Goal: Task Accomplishment & Management: Manage account settings

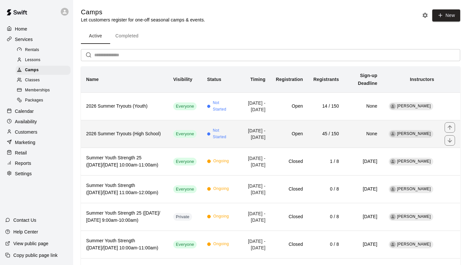
click at [117, 132] on th "2026 Summer Tryouts (High School)" at bounding box center [124, 134] width 87 height 28
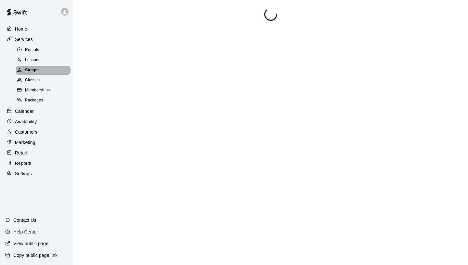
click at [36, 70] on span "Camps" at bounding box center [32, 70] width 14 height 6
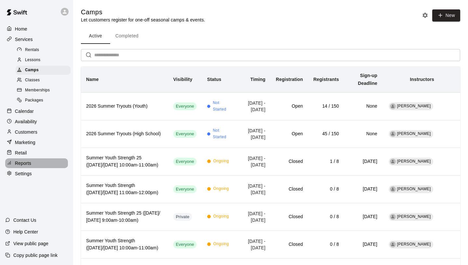
click at [28, 159] on div "Reports" at bounding box center [36, 163] width 63 height 10
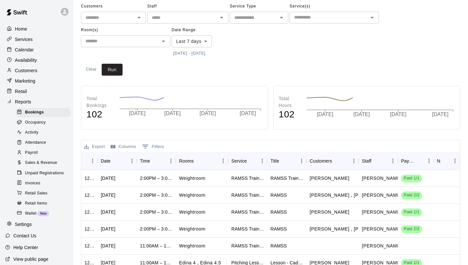
scroll to position [33, 0]
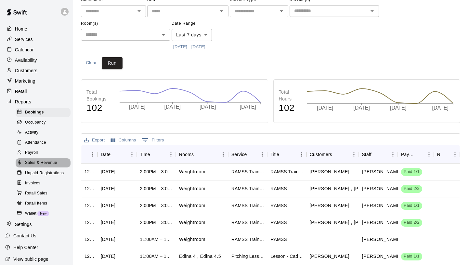
click at [36, 161] on span "Sales & Revenue" at bounding box center [41, 163] width 32 height 6
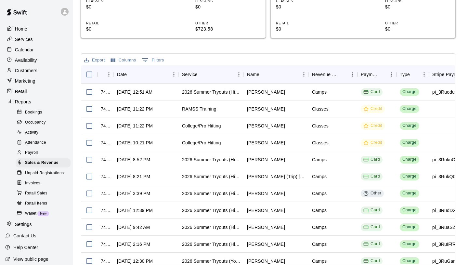
scroll to position [0, 0]
click at [39, 37] on div "Services" at bounding box center [36, 39] width 63 height 10
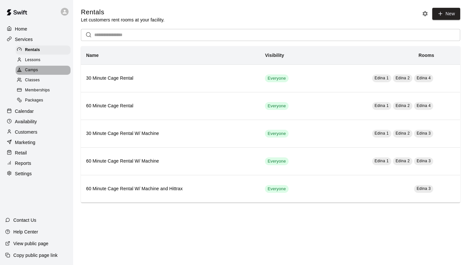
click at [40, 66] on div "Camps" at bounding box center [43, 70] width 55 height 9
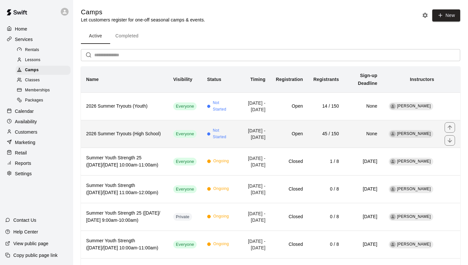
click at [129, 145] on th "2026 Summer Tryouts (High School)" at bounding box center [124, 134] width 87 height 28
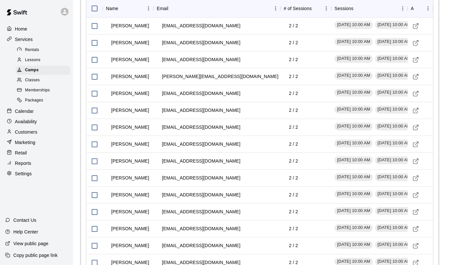
scroll to position [695, 0]
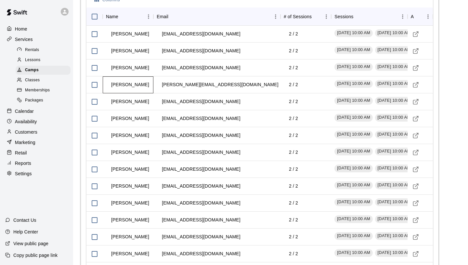
click at [126, 93] on td "[PERSON_NAME]" at bounding box center [130, 84] width 48 height 17
click at [139, 93] on td "[PERSON_NAME]" at bounding box center [130, 84] width 48 height 17
click at [52, 69] on div "Camps" at bounding box center [43, 70] width 55 height 9
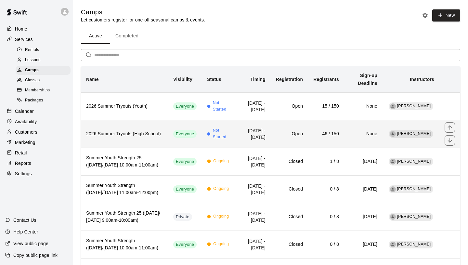
click at [238, 141] on td "[DATE] - [DATE]" at bounding box center [254, 134] width 34 height 28
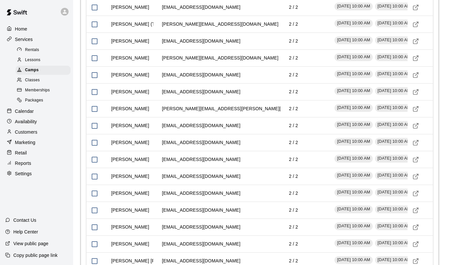
scroll to position [1002, 0]
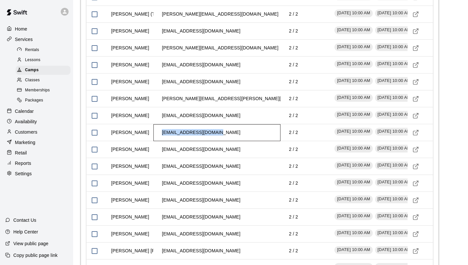
drag, startPoint x: 162, startPoint y: 159, endPoint x: 224, endPoint y: 158, distance: 62.1
click at [224, 141] on div "echoudhary@hotmail.com" at bounding box center [216, 132] width 127 height 17
copy td "echoudhary@hotmail.com"
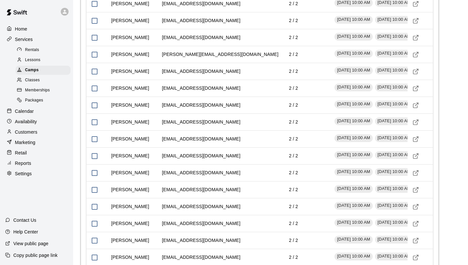
scroll to position [721, 0]
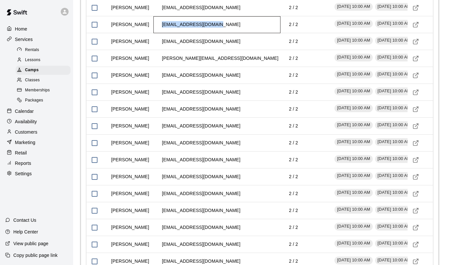
drag, startPoint x: 161, startPoint y: 51, endPoint x: 216, endPoint y: 48, distance: 55.3
click at [216, 33] on td "[EMAIL_ADDRESS][DOMAIN_NAME]" at bounding box center [201, 24] width 89 height 17
copy td "[EMAIL_ADDRESS][DOMAIN_NAME]"
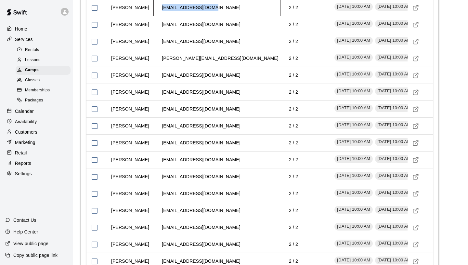
drag, startPoint x: 162, startPoint y: 33, endPoint x: 223, endPoint y: 34, distance: 60.8
click at [223, 16] on div "[EMAIL_ADDRESS][DOMAIN_NAME]" at bounding box center [216, 7] width 127 height 17
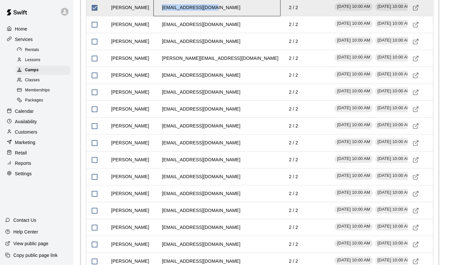
copy td "[EMAIL_ADDRESS][DOMAIN_NAME]"
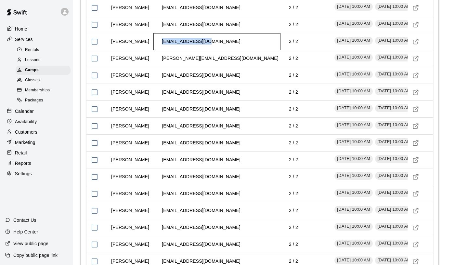
drag, startPoint x: 162, startPoint y: 68, endPoint x: 215, endPoint y: 69, distance: 53.0
click at [215, 50] on div "shoesalp@gmail.com" at bounding box center [216, 41] width 127 height 17
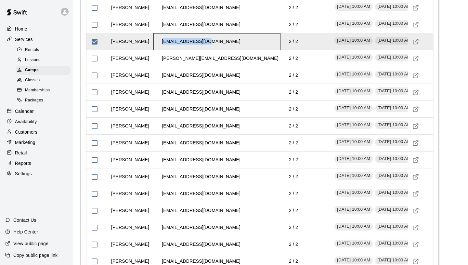
copy td "shoesalp@gmail.com"
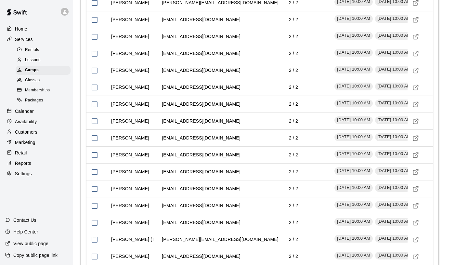
scroll to position [778, 0]
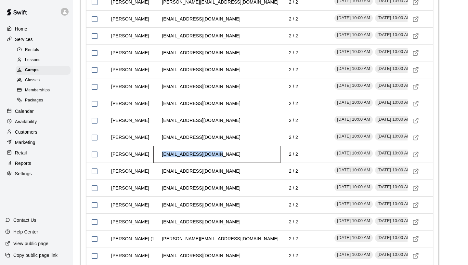
drag, startPoint x: 162, startPoint y: 181, endPoint x: 229, endPoint y: 182, distance: 67.3
click at [229, 163] on div "hamptonlady5@gmail.com" at bounding box center [216, 154] width 127 height 17
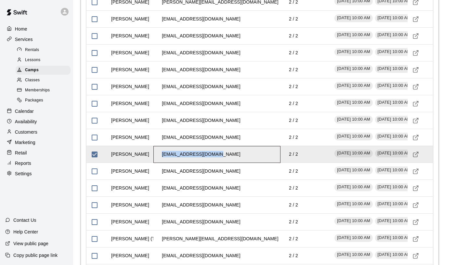
copy td "hamptonlady5@gmail.com"
click at [87, 163] on div at bounding box center [94, 154] width 16 height 17
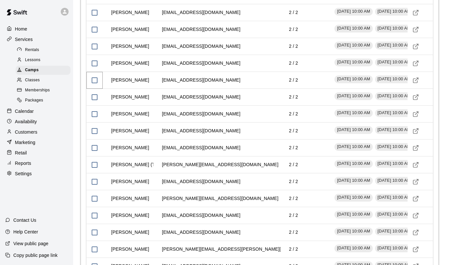
scroll to position [853, 0]
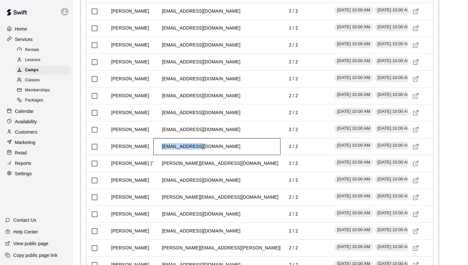
drag, startPoint x: 162, startPoint y: 171, endPoint x: 208, endPoint y: 173, distance: 45.9
click at [208, 155] on td "ksgannon@msn.com" at bounding box center [201, 146] width 89 height 17
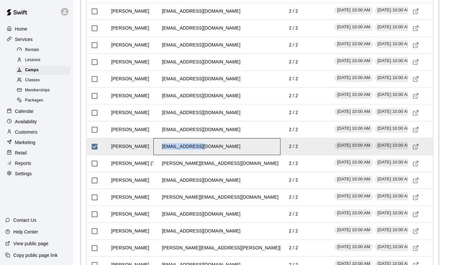
copy td "ksgannon@msn.com"
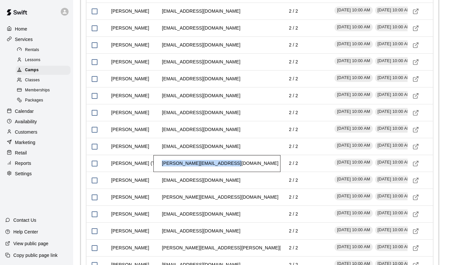
drag, startPoint x: 162, startPoint y: 190, endPoint x: 227, endPoint y: 191, distance: 65.3
click at [227, 172] on td "[PERSON_NAME][EMAIL_ADDRESS][DOMAIN_NAME]" at bounding box center [220, 163] width 127 height 17
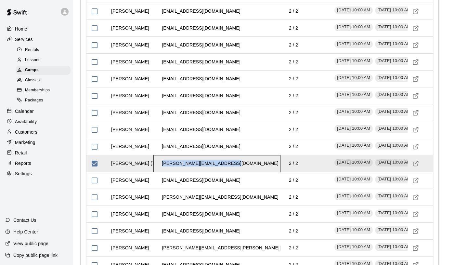
copy td "[PERSON_NAME][EMAIL_ADDRESS][DOMAIN_NAME]"
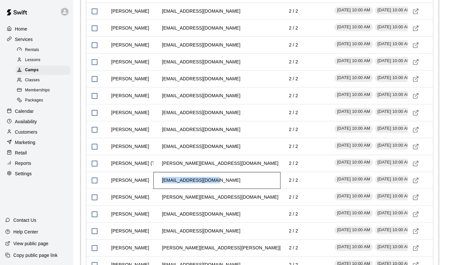
drag, startPoint x: 162, startPoint y: 207, endPoint x: 213, endPoint y: 207, distance: 51.7
click at [213, 189] on td "[EMAIL_ADDRESS][DOMAIN_NAME]" at bounding box center [201, 180] width 89 height 17
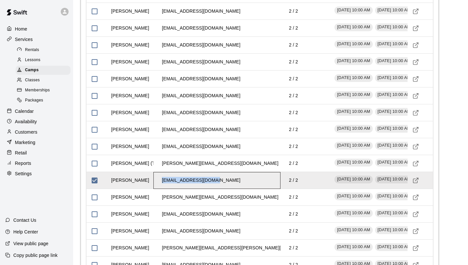
copy td "[EMAIL_ADDRESS][DOMAIN_NAME]"
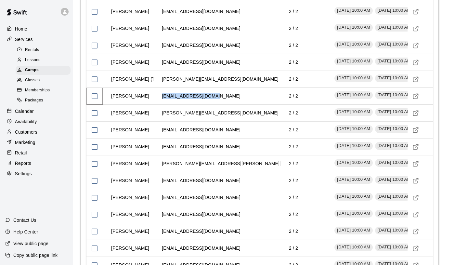
scroll to position [937, 0]
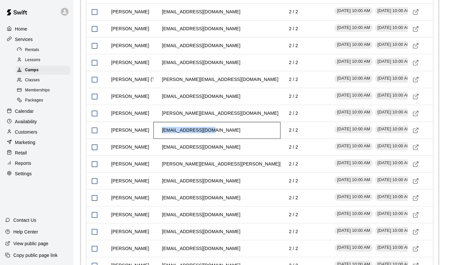
drag, startPoint x: 162, startPoint y: 157, endPoint x: 209, endPoint y: 156, distance: 46.8
click at [209, 139] on td "ldfink123@yahoo.com" at bounding box center [201, 130] width 89 height 17
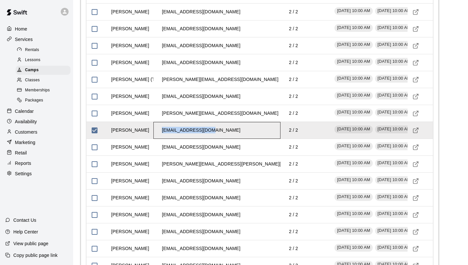
copy td "ldfink123@yahoo.com"
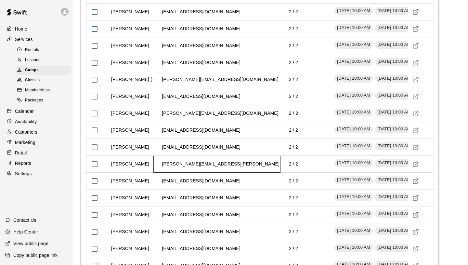
click at [163, 173] on td "rachel.kuss@gmail.com" at bounding box center [239, 163] width 165 height 17
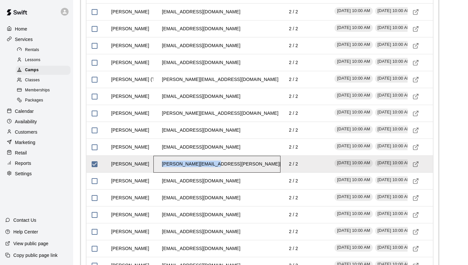
drag, startPoint x: 162, startPoint y: 190, endPoint x: 217, endPoint y: 188, distance: 55.3
click at [217, 173] on div "rachel.kuss@gmail.com" at bounding box center [216, 164] width 127 height 17
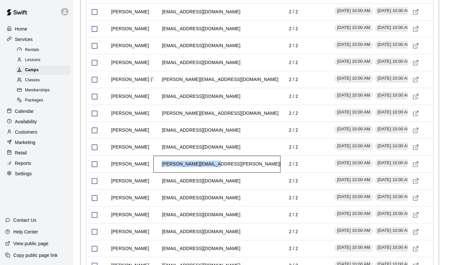
copy td "rachel.kuss@gmail.com"
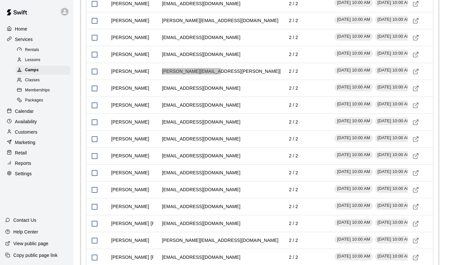
scroll to position [1036, 0]
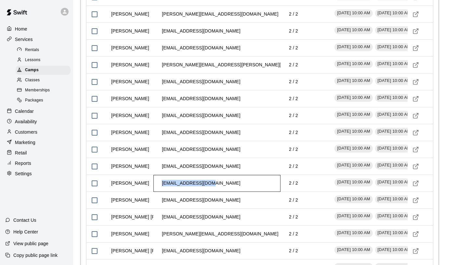
drag, startPoint x: 162, startPoint y: 210, endPoint x: 216, endPoint y: 209, distance: 54.6
click at [216, 192] on div "tcibula68@gmail.com" at bounding box center [216, 183] width 127 height 17
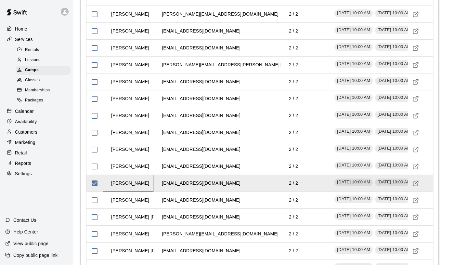
click at [138, 192] on td "Luke Cibula" at bounding box center [130, 183] width 48 height 17
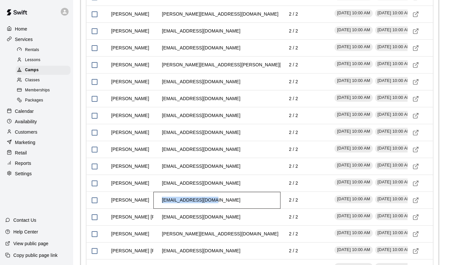
drag, startPoint x: 161, startPoint y: 226, endPoint x: 222, endPoint y: 227, distance: 61.1
click at [222, 209] on div "taramouse4@gmail.com" at bounding box center [216, 200] width 127 height 17
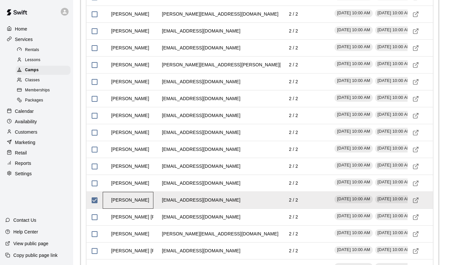
click at [103, 209] on div "Justin Rother" at bounding box center [128, 200] width 51 height 17
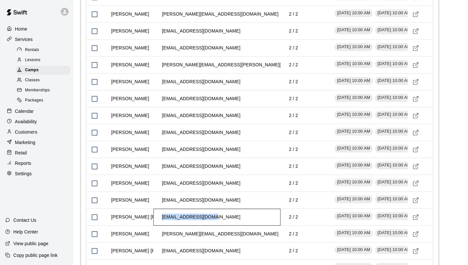
drag, startPoint x: 162, startPoint y: 243, endPoint x: 215, endPoint y: 244, distance: 53.6
click at [215, 226] on div "nickwosika@gmail.com" at bounding box center [216, 217] width 127 height 17
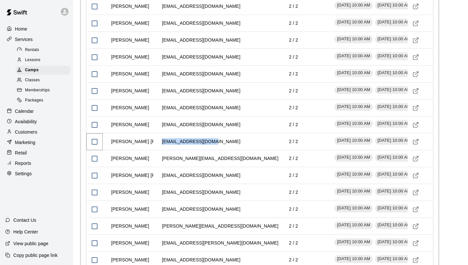
scroll to position [1120, 0]
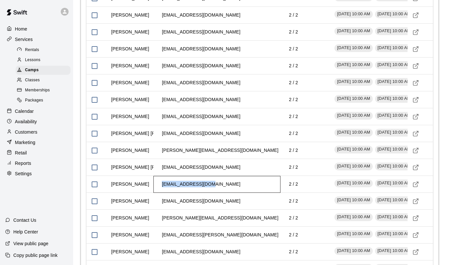
drag, startPoint x: 162, startPoint y: 210, endPoint x: 210, endPoint y: 210, distance: 48.4
click at [210, 193] on td "djbellefy@yahoo.com" at bounding box center [201, 183] width 89 height 17
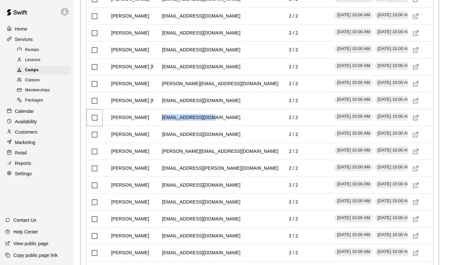
scroll to position [1187, 0]
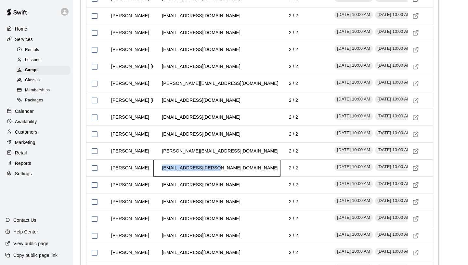
drag, startPoint x: 162, startPoint y: 195, endPoint x: 219, endPoint y: 193, distance: 57.2
click at [219, 176] on div "[EMAIL_ADDRESS][PERSON_NAME][DOMAIN_NAME]" at bounding box center [216, 168] width 127 height 17
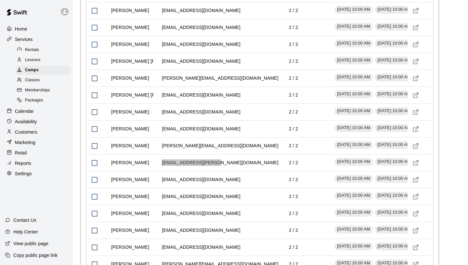
scroll to position [1191, 0]
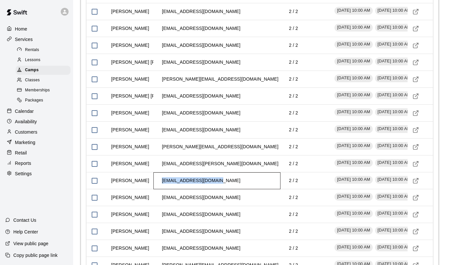
drag, startPoint x: 161, startPoint y: 207, endPoint x: 221, endPoint y: 209, distance: 60.8
click at [221, 189] on div "[EMAIL_ADDRESS][DOMAIN_NAME]" at bounding box center [216, 180] width 127 height 17
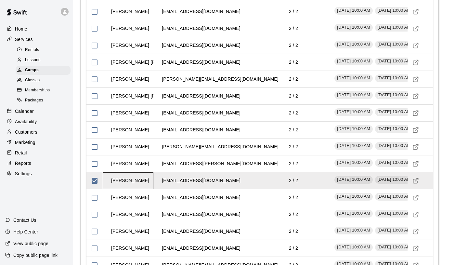
click at [113, 189] on td "[PERSON_NAME]" at bounding box center [130, 180] width 48 height 17
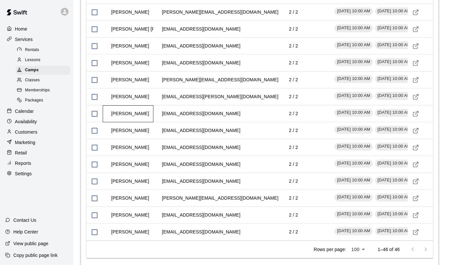
scroll to position [1259, 0]
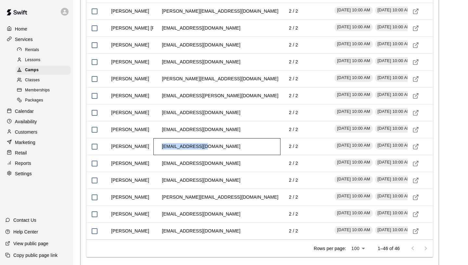
drag, startPoint x: 162, startPoint y: 173, endPoint x: 207, endPoint y: 173, distance: 45.5
click at [207, 155] on td "[EMAIL_ADDRESS][DOMAIN_NAME]" at bounding box center [201, 146] width 89 height 17
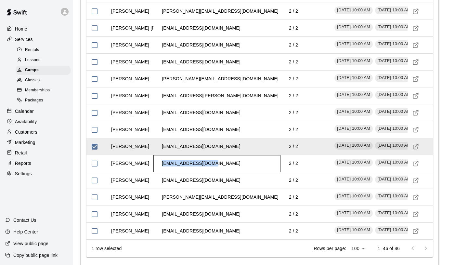
drag, startPoint x: 162, startPoint y: 189, endPoint x: 215, endPoint y: 190, distance: 53.3
click at [215, 172] on td "[EMAIL_ADDRESS][DOMAIN_NAME]" at bounding box center [201, 163] width 89 height 17
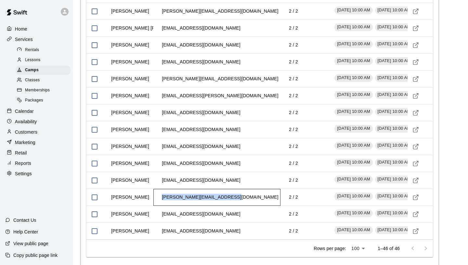
drag, startPoint x: 162, startPoint y: 223, endPoint x: 228, endPoint y: 224, distance: 66.6
click at [228, 206] on td "[PERSON_NAME][EMAIL_ADDRESS][DOMAIN_NAME]" at bounding box center [220, 196] width 127 height 17
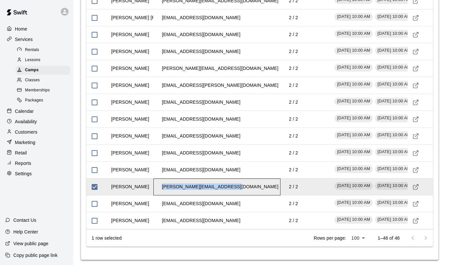
scroll to position [1298, 0]
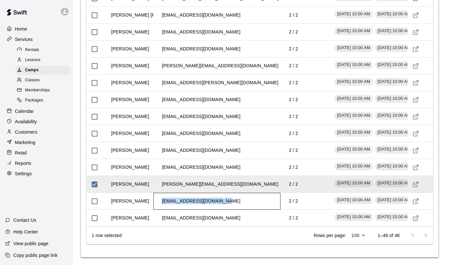
drag, startPoint x: 162, startPoint y: 201, endPoint x: 222, endPoint y: 203, distance: 60.8
click at [222, 203] on td "[EMAIL_ADDRESS][DOMAIN_NAME]" at bounding box center [201, 200] width 89 height 17
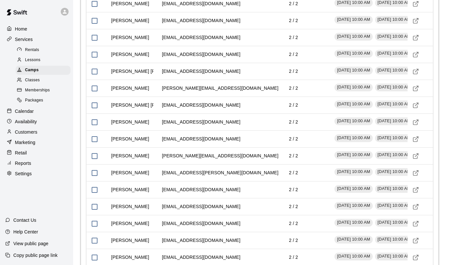
scroll to position [1176, 0]
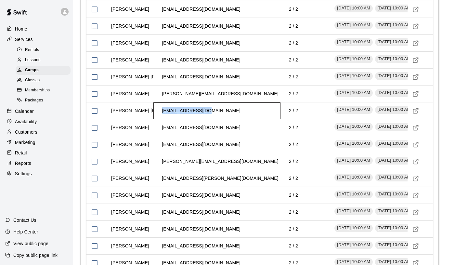
drag, startPoint x: 162, startPoint y: 137, endPoint x: 214, endPoint y: 137, distance: 51.3
click at [214, 119] on div "[EMAIL_ADDRESS][DOMAIN_NAME]" at bounding box center [216, 110] width 127 height 17
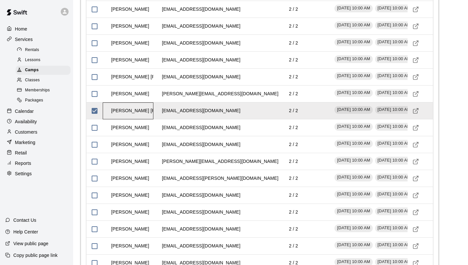
click at [134, 119] on td "[PERSON_NAME] [PERSON_NAME]" at bounding box center [150, 110] width 88 height 17
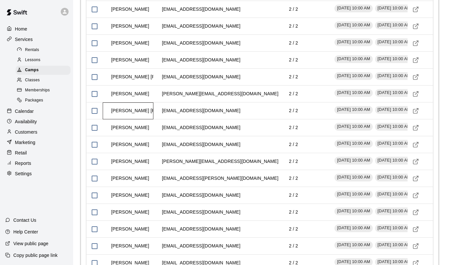
click at [133, 119] on td "[PERSON_NAME] [PERSON_NAME]" at bounding box center [150, 110] width 88 height 17
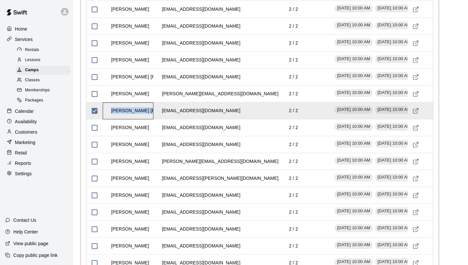
drag, startPoint x: 112, startPoint y: 136, endPoint x: 157, endPoint y: 139, distance: 45.3
click at [157, 119] on div "Jackson Otterness-Kohl agkohl29@yahoo.com 2 / 2 August 12, 2025 - 10:00 AM Augu…" at bounding box center [259, 110] width 346 height 17
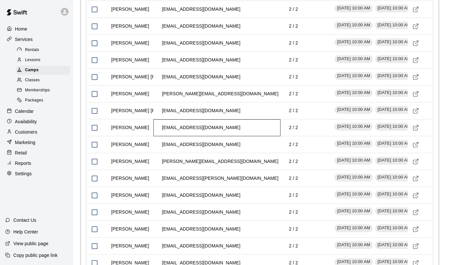
click at [225, 136] on div "djbellefy@yahoo.com" at bounding box center [216, 127] width 127 height 17
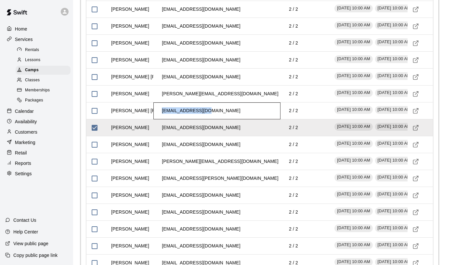
drag, startPoint x: 208, startPoint y: 137, endPoint x: 161, endPoint y: 136, distance: 46.8
click at [161, 119] on td "[EMAIL_ADDRESS][DOMAIN_NAME]" at bounding box center [201, 110] width 89 height 17
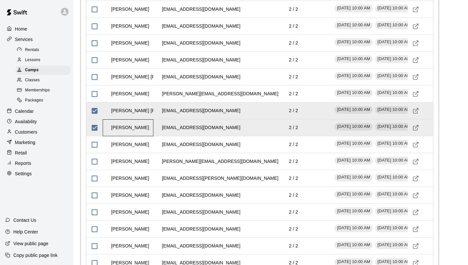
click at [119, 136] on td "Andrew Bellefy" at bounding box center [130, 127] width 48 height 17
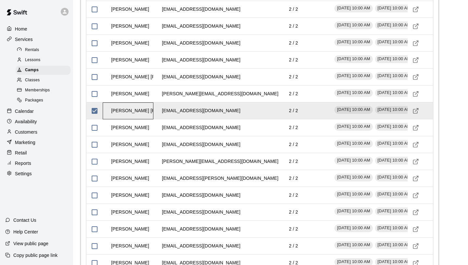
click at [119, 119] on td "[PERSON_NAME] [PERSON_NAME]" at bounding box center [150, 110] width 88 height 17
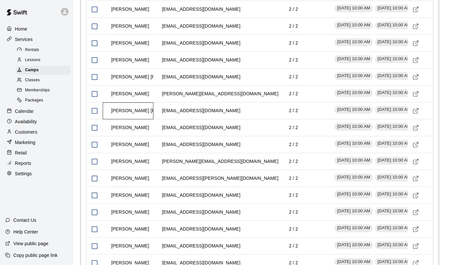
scroll to position [1176, 0]
drag, startPoint x: 111, startPoint y: 170, endPoint x: 141, endPoint y: 170, distance: 29.6
click at [141, 153] on td "[PERSON_NAME]" at bounding box center [130, 144] width 48 height 17
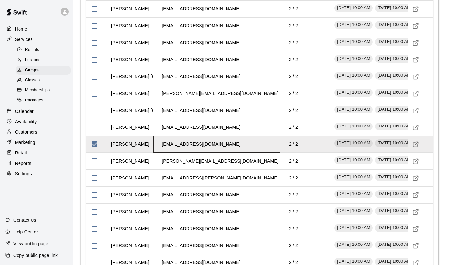
click at [159, 153] on td "[EMAIL_ADDRESS][DOMAIN_NAME]" at bounding box center [201, 144] width 89 height 17
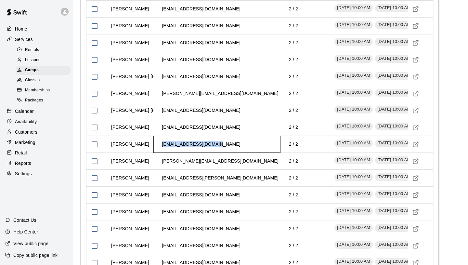
drag, startPoint x: 162, startPoint y: 170, endPoint x: 218, endPoint y: 170, distance: 56.2
click at [218, 153] on td "[EMAIL_ADDRESS][DOMAIN_NAME]" at bounding box center [201, 144] width 89 height 17
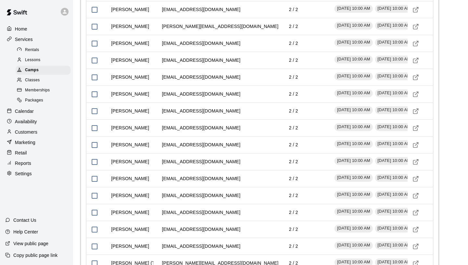
scroll to position [752, 0]
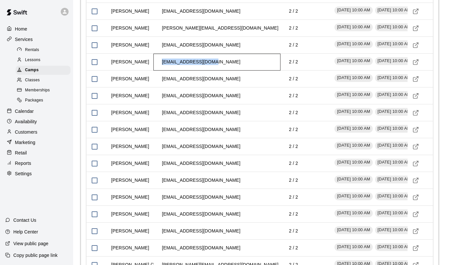
drag, startPoint x: 162, startPoint y: 88, endPoint x: 218, endPoint y: 85, distance: 55.3
click at [218, 71] on div "garrettweber@msn.com" at bounding box center [216, 62] width 127 height 17
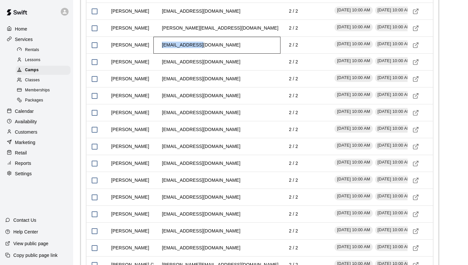
drag, startPoint x: 162, startPoint y: 72, endPoint x: 205, endPoint y: 70, distance: 43.0
click at [205, 54] on div "[EMAIL_ADDRESS][DOMAIN_NAME]" at bounding box center [216, 45] width 127 height 17
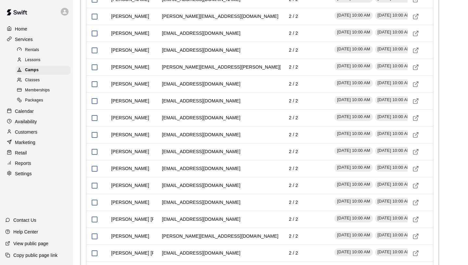
scroll to position [1033, 0]
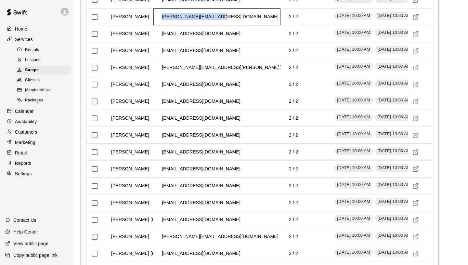
drag, startPoint x: 162, startPoint y: 44, endPoint x: 220, endPoint y: 43, distance: 58.2
click at [220, 25] on td "[PERSON_NAME][EMAIL_ADDRESS][DOMAIN_NAME]" at bounding box center [220, 16] width 127 height 17
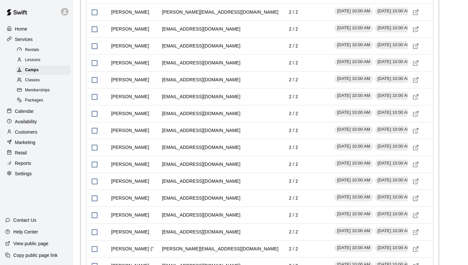
scroll to position [762, 0]
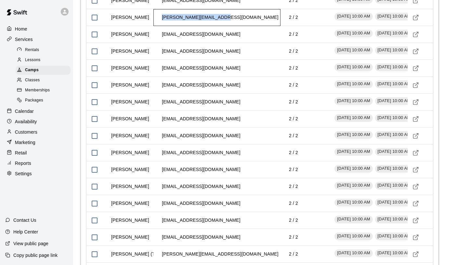
drag, startPoint x: 162, startPoint y: 44, endPoint x: 220, endPoint y: 45, distance: 58.2
click at [220, 26] on td "[PERSON_NAME][EMAIL_ADDRESS][DOMAIN_NAME]" at bounding box center [220, 17] width 127 height 17
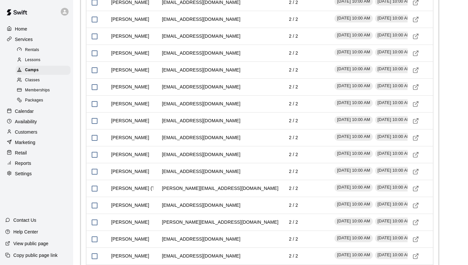
scroll to position [832, 0]
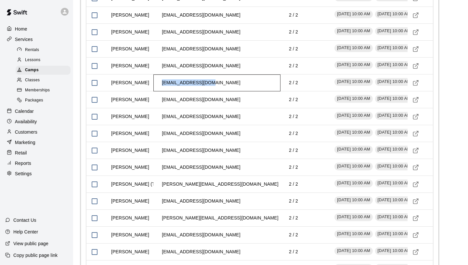
drag, startPoint x: 208, startPoint y: 109, endPoint x: 162, endPoint y: 109, distance: 45.5
click at [162, 91] on td "rosita685@yahoo.com" at bounding box center [201, 82] width 89 height 17
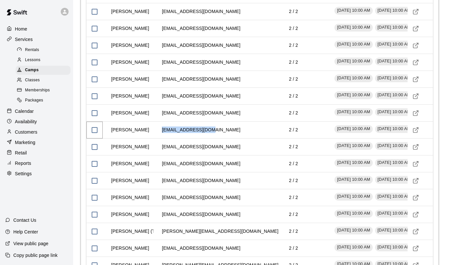
scroll to position [785, 0]
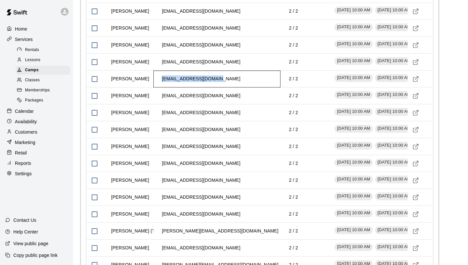
drag, startPoint x: 162, startPoint y: 104, endPoint x: 222, endPoint y: 107, distance: 60.5
click at [222, 87] on div "tpoeschl@ghlaw-llp.com" at bounding box center [216, 79] width 127 height 17
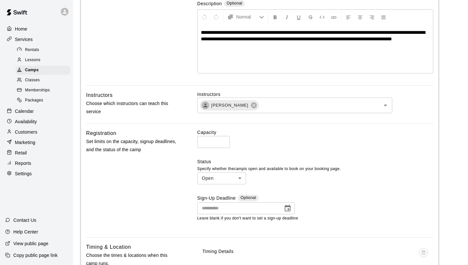
scroll to position [95, 0]
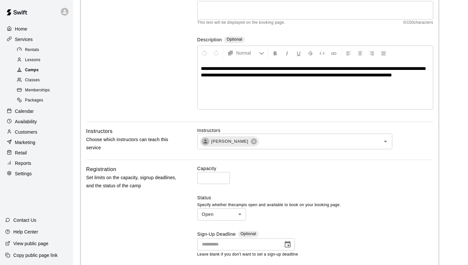
click at [55, 71] on div "Camps" at bounding box center [43, 70] width 55 height 9
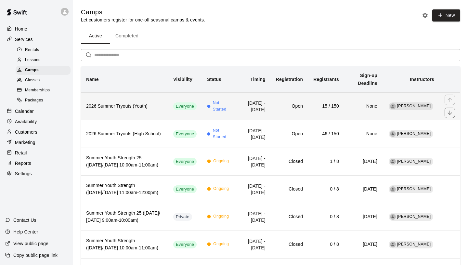
click at [140, 100] on th "2026 Summer Tryouts (Youth)" at bounding box center [124, 106] width 87 height 28
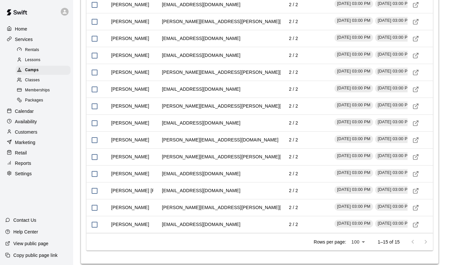
scroll to position [742, 0]
drag, startPoint x: 216, startPoint y: 14, endPoint x: 162, endPoint y: 13, distance: 54.6
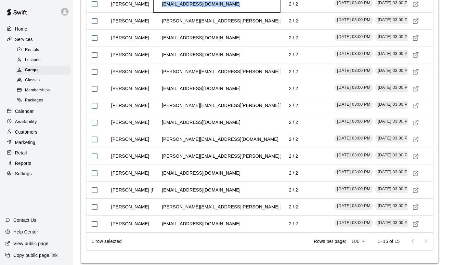
drag, startPoint x: 223, startPoint y: 31, endPoint x: 163, endPoint y: 30, distance: 59.5
click at [162, 13] on td "natalie.steele321@gmail.com" at bounding box center [201, 3] width 89 height 17
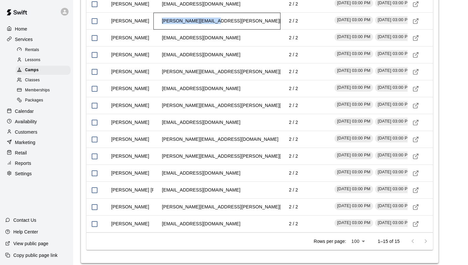
drag, startPoint x: 214, startPoint y: 47, endPoint x: 162, endPoint y: 46, distance: 52.3
click at [162, 30] on td "daphne.noga@gmail.com" at bounding box center [239, 20] width 165 height 17
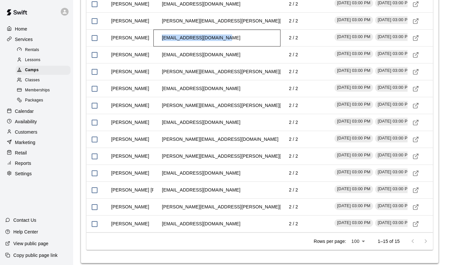
drag, startPoint x: 216, startPoint y: 63, endPoint x: 163, endPoint y: 63, distance: 52.6
click at [163, 46] on td "gmiller@millerhartwig.com" at bounding box center [201, 37] width 89 height 17
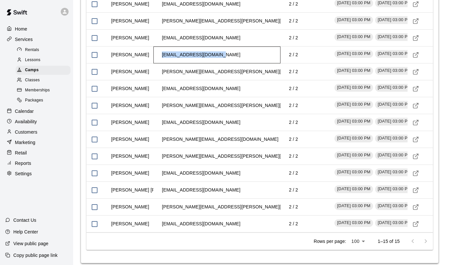
drag, startPoint x: 214, startPoint y: 81, endPoint x: 161, endPoint y: 80, distance: 53.0
click at [161, 63] on td "chelsea.lynnj@gmail.com" at bounding box center [201, 54] width 89 height 17
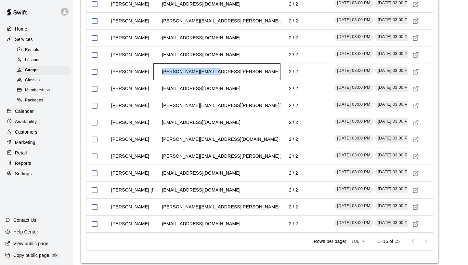
drag, startPoint x: 214, startPoint y: 97, endPoint x: 163, endPoint y: 97, distance: 50.7
click at [162, 80] on td "adam.s.koch@gmail.com" at bounding box center [239, 71] width 165 height 17
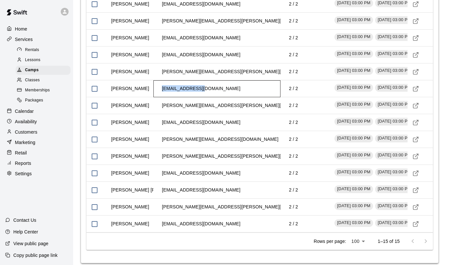
drag, startPoint x: 203, startPoint y: 115, endPoint x: 161, endPoint y: 114, distance: 41.6
click at [161, 97] on td "eyorermw@aol.com" at bounding box center [201, 88] width 89 height 17
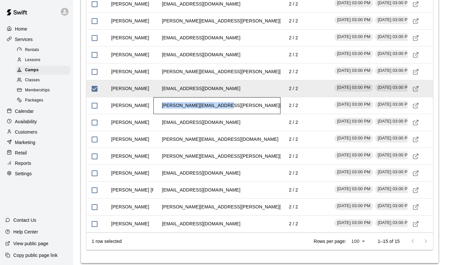
drag, startPoint x: 216, startPoint y: 131, endPoint x: 162, endPoint y: 129, distance: 55.0
click at [162, 114] on td "laughlin.sonja@icloud.com" at bounding box center [239, 105] width 165 height 17
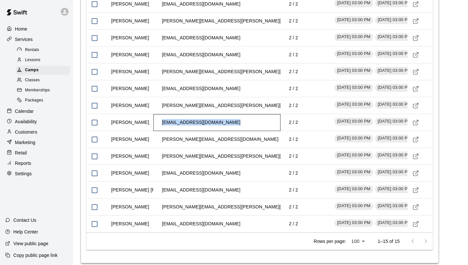
drag, startPoint x: 232, startPoint y: 148, endPoint x: 158, endPoint y: 150, distance: 74.5
click at [158, 131] on td "[EMAIL_ADDRESS][DOMAIN_NAME]" at bounding box center [201, 122] width 89 height 17
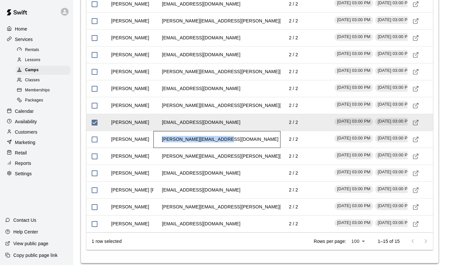
drag, startPoint x: 225, startPoint y: 165, endPoint x: 159, endPoint y: 165, distance: 66.3
click at [159, 148] on td "[PERSON_NAME][EMAIL_ADDRESS][DOMAIN_NAME]" at bounding box center [220, 139] width 127 height 17
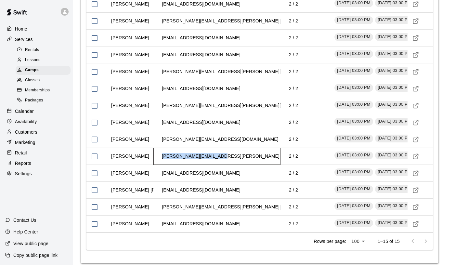
drag, startPoint x: 214, startPoint y: 182, endPoint x: 162, endPoint y: 184, distance: 52.0
click at [162, 165] on td "liesl.hargens@gmail.com" at bounding box center [239, 156] width 165 height 17
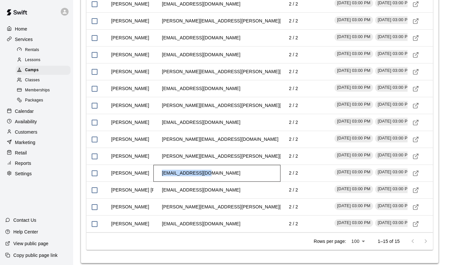
drag, startPoint x: 204, startPoint y: 199, endPoint x: 162, endPoint y: 199, distance: 42.2
click at [162, 182] on td "[EMAIL_ADDRESS][DOMAIN_NAME]" at bounding box center [201, 172] width 89 height 17
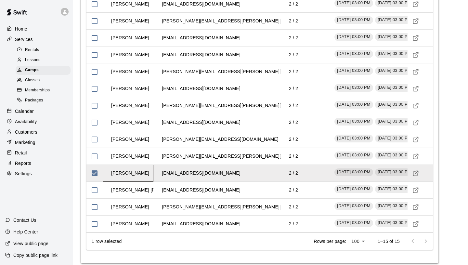
click at [120, 182] on td "[PERSON_NAME]" at bounding box center [130, 172] width 48 height 17
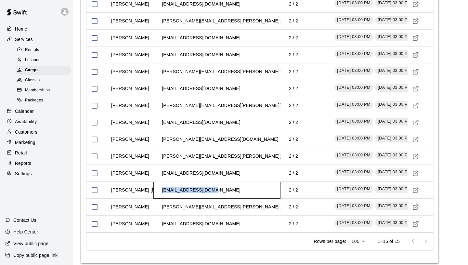
drag, startPoint x: 211, startPoint y: 215, endPoint x: 153, endPoint y: 213, distance: 57.9
click at [153, 199] on div "[EMAIL_ADDRESS][DOMAIN_NAME]" at bounding box center [216, 190] width 127 height 17
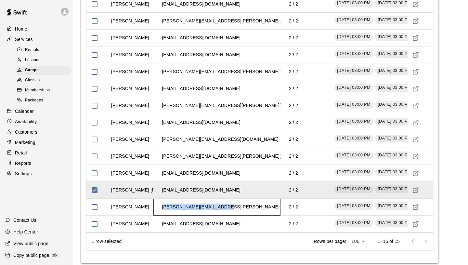
drag, startPoint x: 215, startPoint y: 232, endPoint x: 162, endPoint y: 233, distance: 53.6
click at [162, 215] on td "[PERSON_NAME][EMAIL_ADDRESS][PERSON_NAME][DOMAIN_NAME]" at bounding box center [239, 206] width 165 height 17
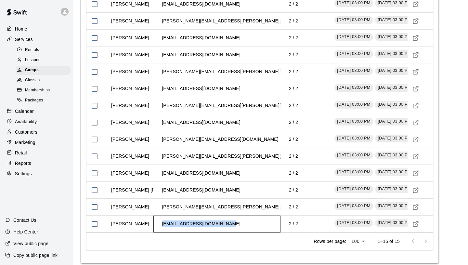
drag, startPoint x: 225, startPoint y: 250, endPoint x: 161, endPoint y: 250, distance: 64.0
click at [161, 232] on td "[EMAIL_ADDRESS][DOMAIN_NAME]" at bounding box center [201, 223] width 89 height 17
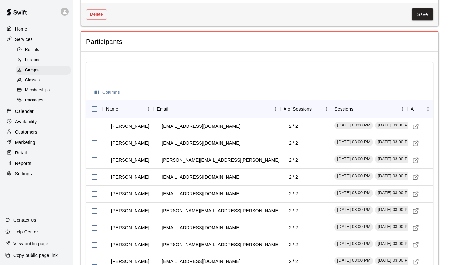
scroll to position [604, 0]
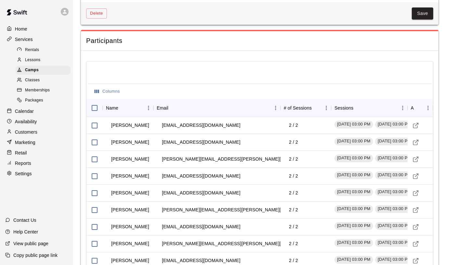
click at [133, 84] on div at bounding box center [260, 73] width 344 height 21
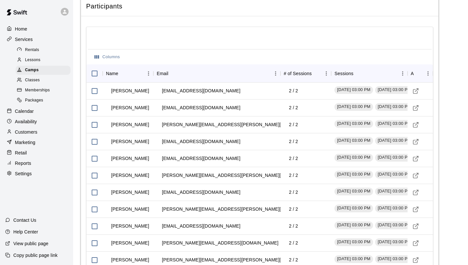
scroll to position [623, 0]
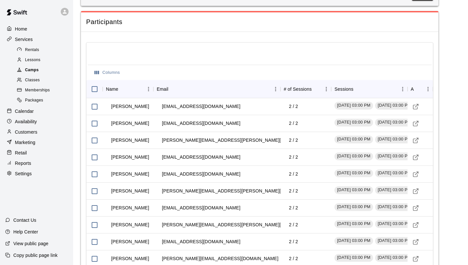
click at [41, 69] on div "Camps" at bounding box center [43, 70] width 55 height 9
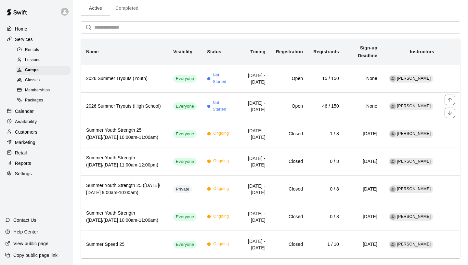
scroll to position [40, 0]
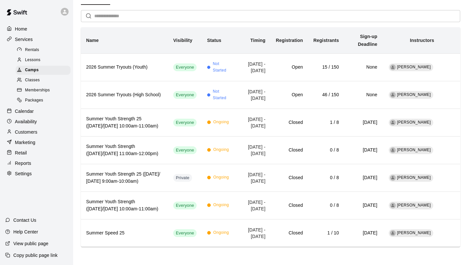
click at [30, 153] on div "Retail" at bounding box center [36, 153] width 63 height 10
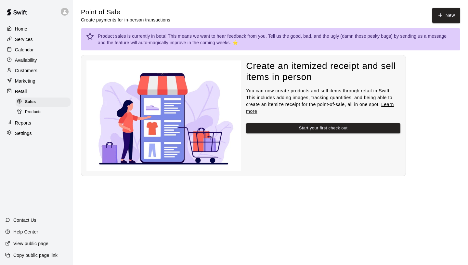
click at [36, 81] on div "Marketing" at bounding box center [36, 81] width 63 height 10
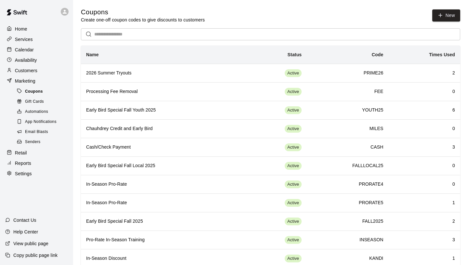
click at [37, 93] on span "Coupons" at bounding box center [34, 91] width 18 height 6
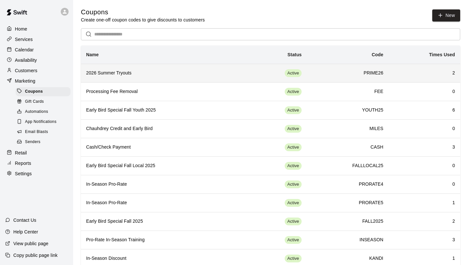
click at [170, 69] on th "2026 Summer Tryouts" at bounding box center [160, 73] width 158 height 19
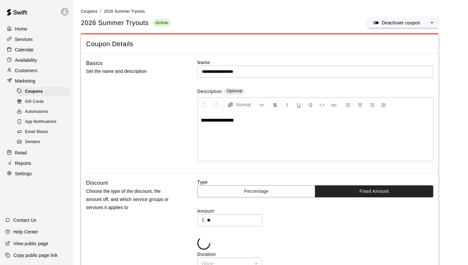
scroll to position [392, 0]
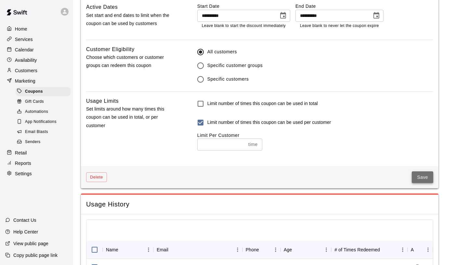
click at [427, 181] on button "Save" at bounding box center [422, 177] width 21 height 12
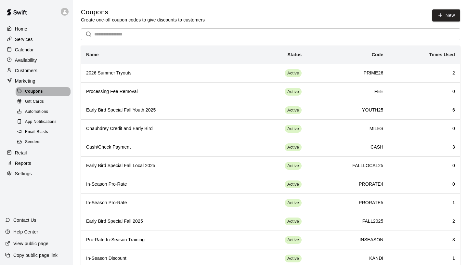
click at [33, 90] on span "Coupons" at bounding box center [34, 91] width 18 height 6
click at [31, 40] on p "Services" at bounding box center [24, 39] width 18 height 6
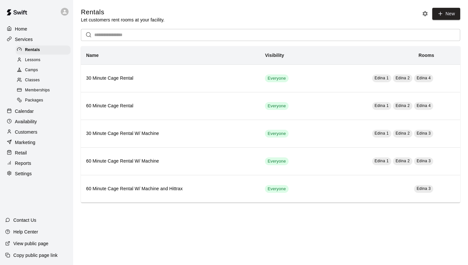
click at [35, 67] on span "Camps" at bounding box center [31, 70] width 13 height 6
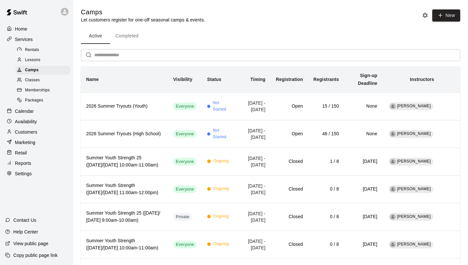
click at [365, 27] on main "Camps Let customers register for one-off seasonal camps & events. New Active Co…" at bounding box center [270, 147] width 379 height 278
click at [225, 34] on div "Active Completed" at bounding box center [270, 36] width 379 height 16
click at [125, 39] on button "Completed" at bounding box center [126, 36] width 33 height 16
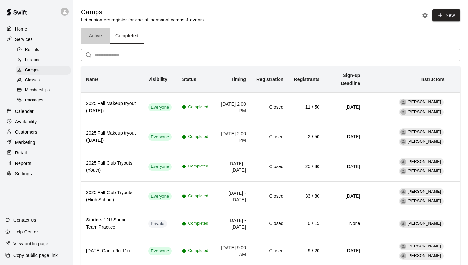
click at [100, 37] on button "Active" at bounding box center [95, 36] width 29 height 16
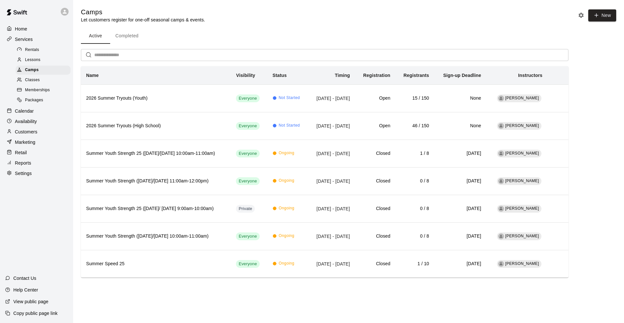
click at [42, 129] on div "Customers" at bounding box center [36, 132] width 63 height 10
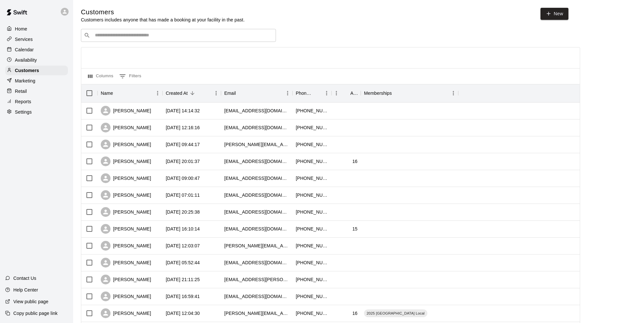
click at [136, 35] on input "Search customers by name or email" at bounding box center [183, 35] width 180 height 6
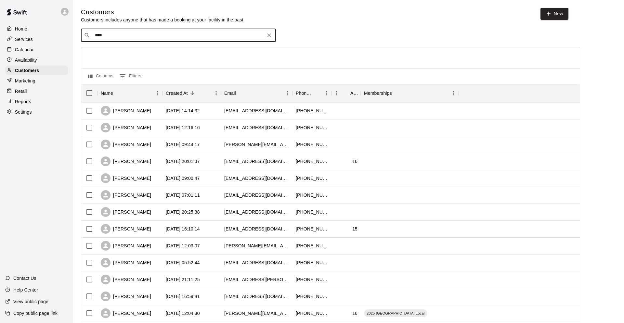
type input "*****"
click at [139, 57] on span "[PERSON_NAME][EMAIL_ADDRESS][DOMAIN_NAME]" at bounding box center [150, 56] width 103 height 5
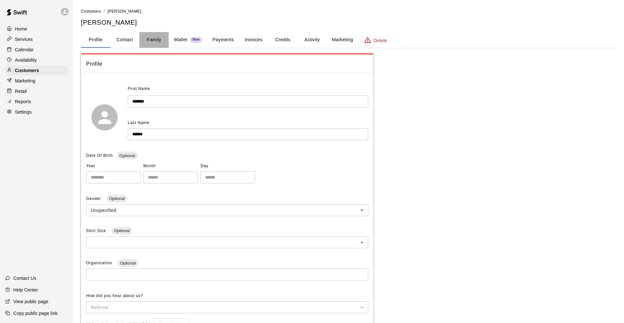
click at [152, 38] on button "Family" at bounding box center [153, 40] width 29 height 16
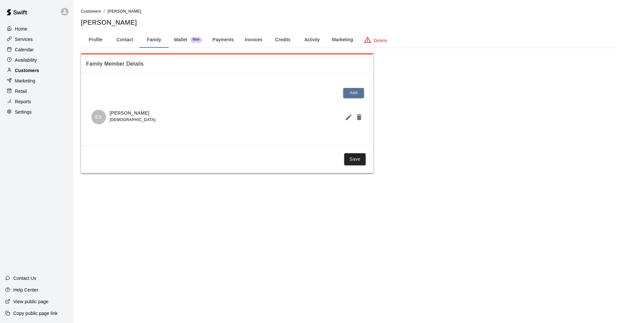
click at [58, 68] on div "Customers" at bounding box center [36, 71] width 63 height 10
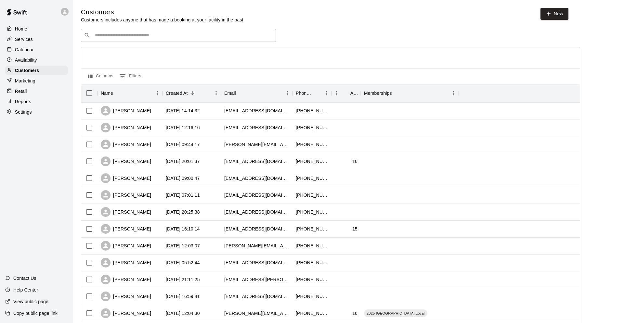
click at [158, 36] on input "Search customers by name or email" at bounding box center [183, 35] width 180 height 6
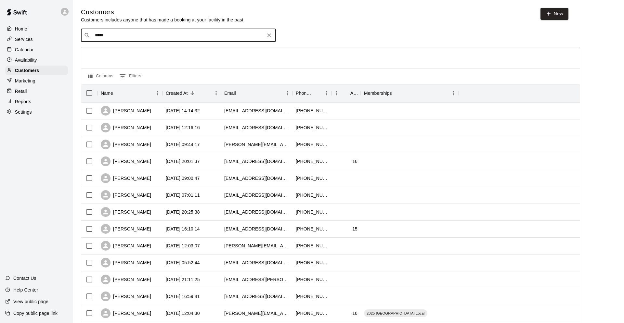
type input "******"
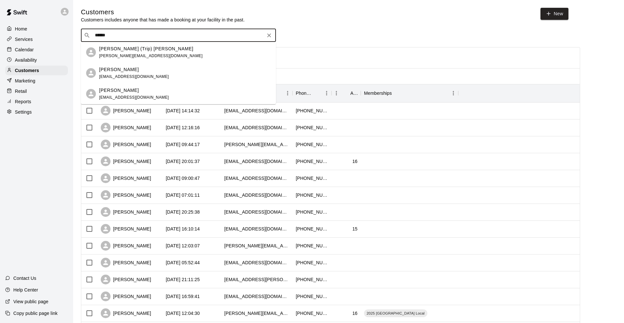
click at [153, 50] on div "[PERSON_NAME] (Trip) [PERSON_NAME]" at bounding box center [150, 48] width 103 height 7
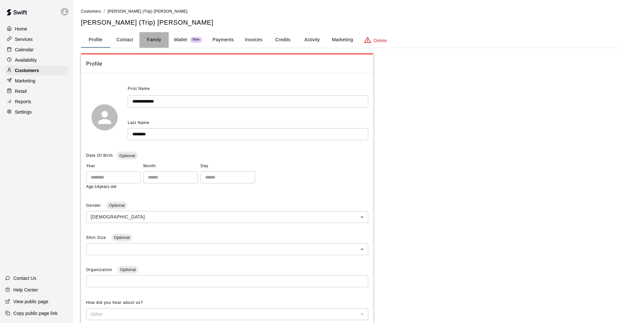
click at [153, 43] on button "Family" at bounding box center [153, 40] width 29 height 16
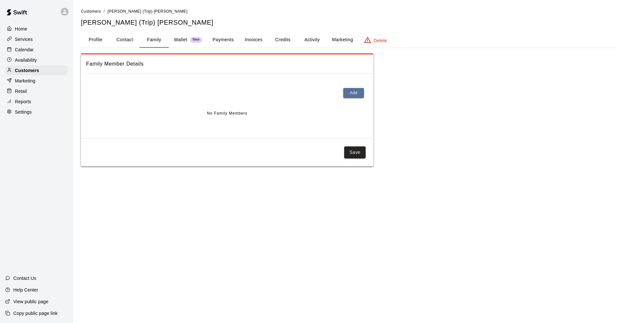
click at [112, 40] on button "Contact" at bounding box center [124, 40] width 29 height 16
select select "**"
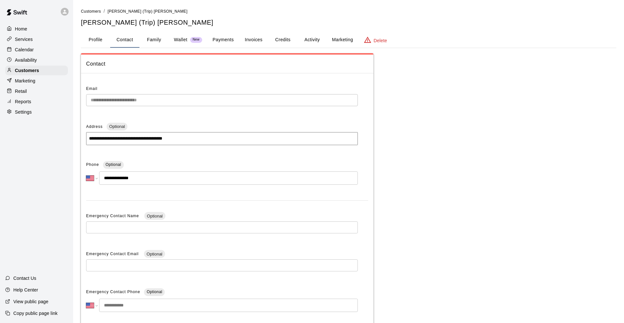
click at [99, 37] on button "Profile" at bounding box center [95, 40] width 29 height 16
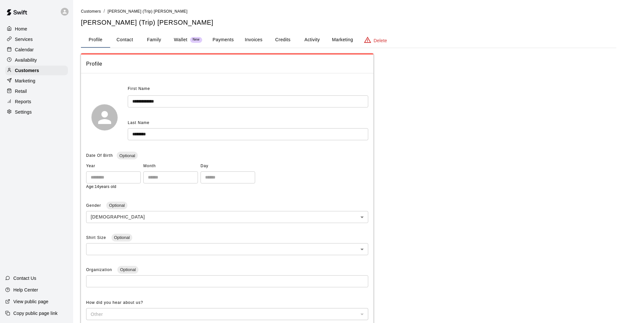
click at [128, 36] on button "Contact" at bounding box center [124, 40] width 29 height 16
select select "**"
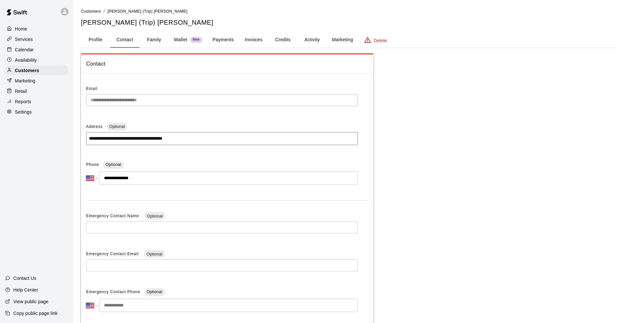
click at [101, 38] on button "Profile" at bounding box center [95, 40] width 29 height 16
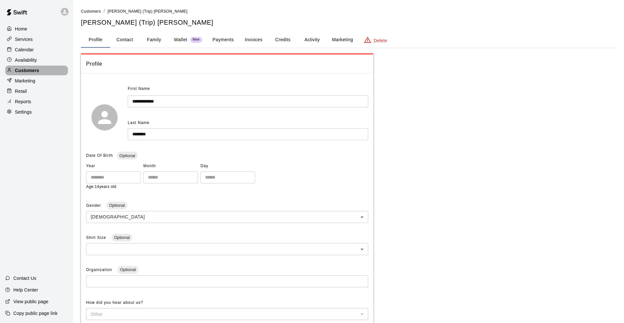
click at [39, 72] on div "Customers" at bounding box center [36, 71] width 63 height 10
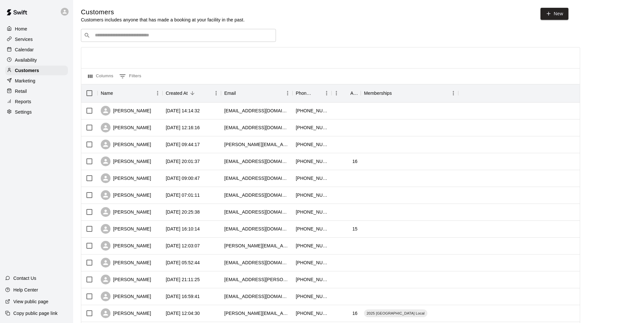
click at [189, 39] on div "​ ​" at bounding box center [178, 35] width 195 height 13
type input "*"
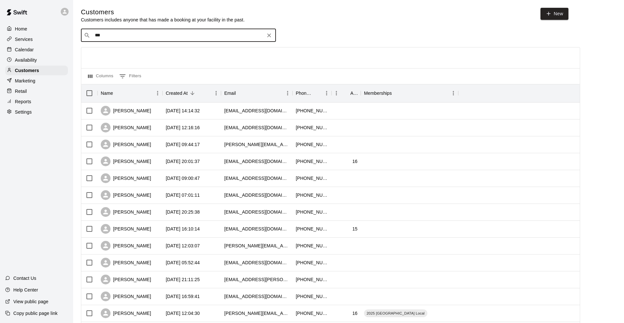
type input "****"
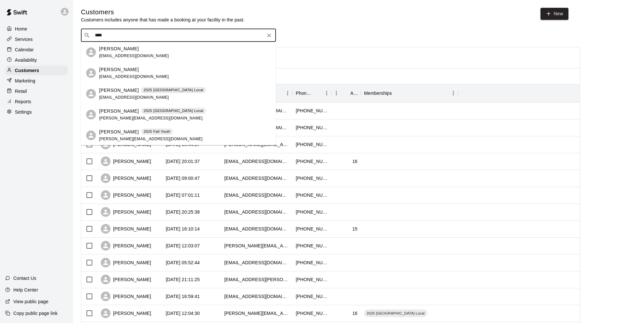
click at [185, 53] on div "[PERSON_NAME] [EMAIL_ADDRESS][DOMAIN_NAME]" at bounding box center [185, 52] width 172 height 14
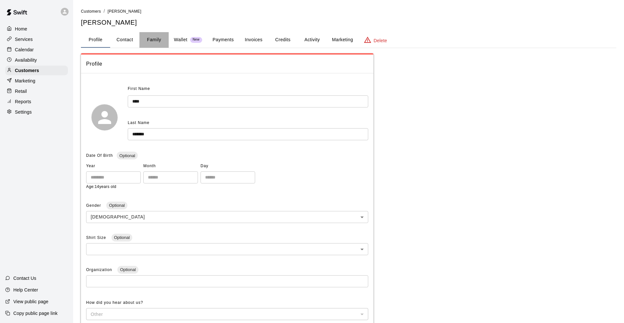
click at [152, 41] on button "Family" at bounding box center [153, 40] width 29 height 16
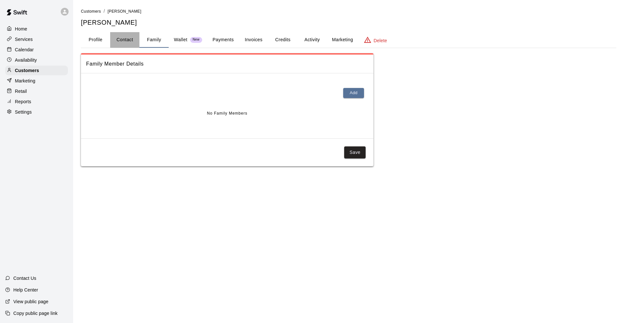
click at [124, 40] on button "Contact" at bounding box center [124, 40] width 29 height 16
select select "**"
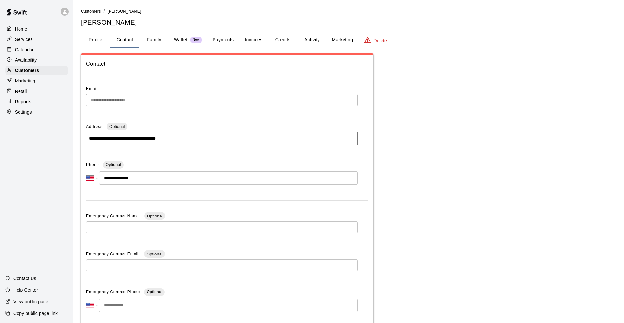
click at [87, 38] on button "Profile" at bounding box center [95, 40] width 29 height 16
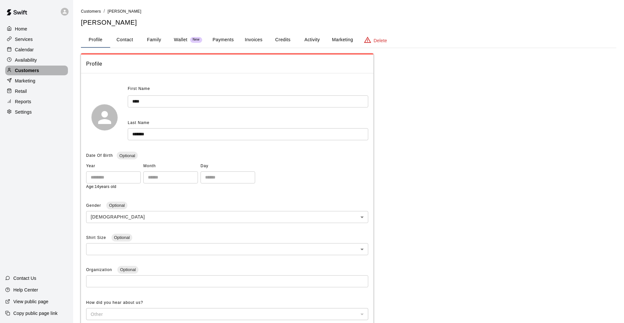
click at [48, 66] on div "Customers" at bounding box center [36, 71] width 63 height 10
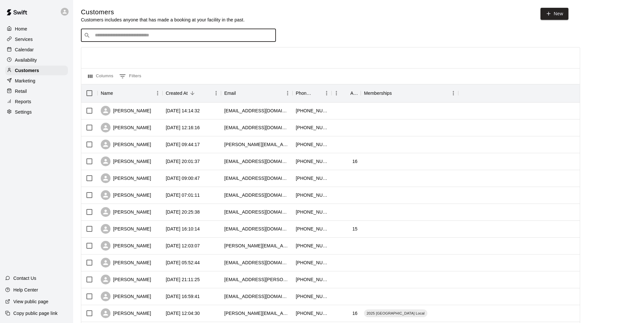
click at [137, 38] on input "Search customers by name or email" at bounding box center [183, 35] width 180 height 6
type input "****"
click at [159, 51] on div "[PERSON_NAME] Singer [EMAIL_ADDRESS][DOMAIN_NAME]" at bounding box center [185, 52] width 172 height 14
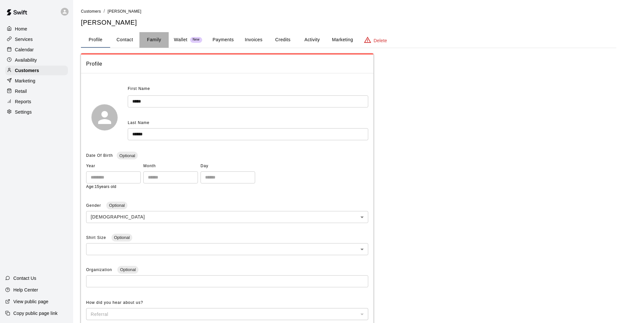
click at [145, 37] on button "Family" at bounding box center [153, 40] width 29 height 16
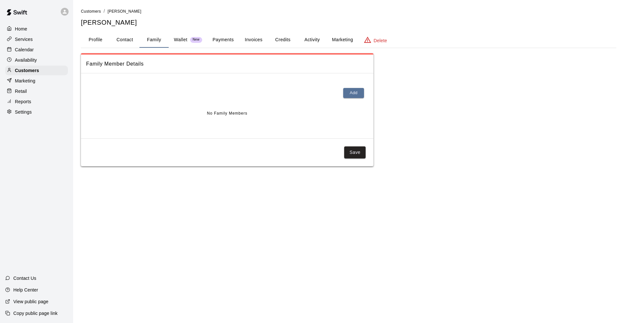
click at [125, 39] on button "Contact" at bounding box center [124, 40] width 29 height 16
select select "**"
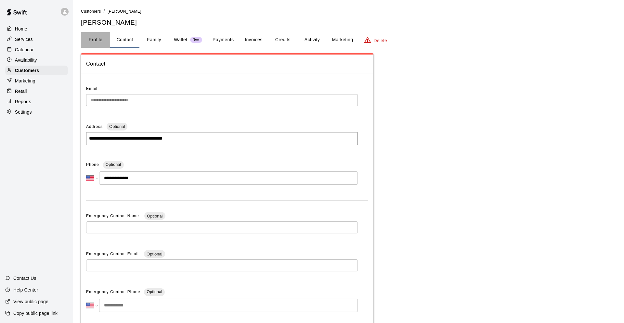
click at [92, 38] on button "Profile" at bounding box center [95, 40] width 29 height 16
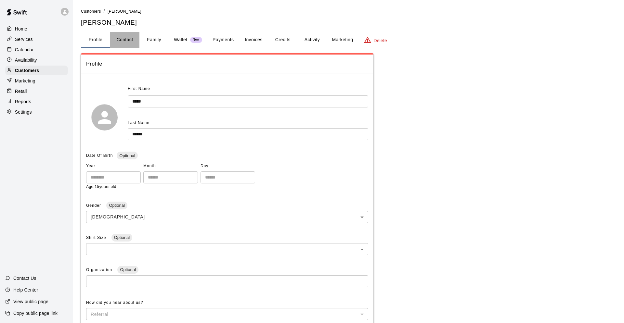
click at [112, 37] on button "Contact" at bounding box center [124, 40] width 29 height 16
select select "**"
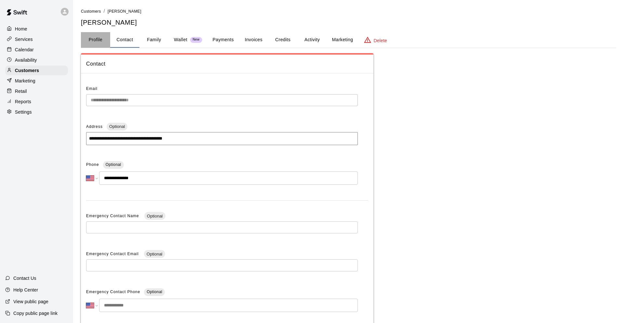
click at [91, 39] on button "Profile" at bounding box center [95, 40] width 29 height 16
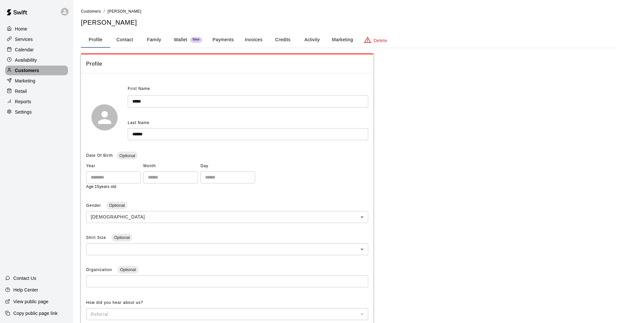
click at [25, 70] on p "Customers" at bounding box center [27, 70] width 24 height 6
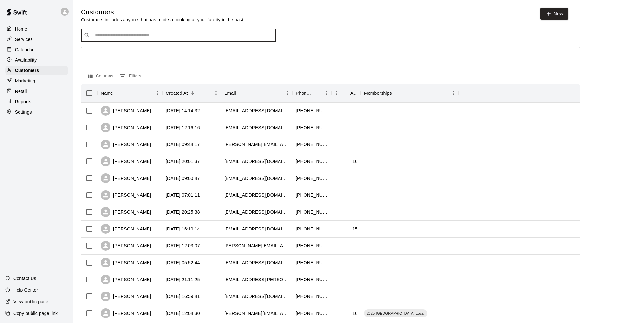
click at [115, 38] on input "Search customers by name or email" at bounding box center [183, 35] width 180 height 6
type input "*******"
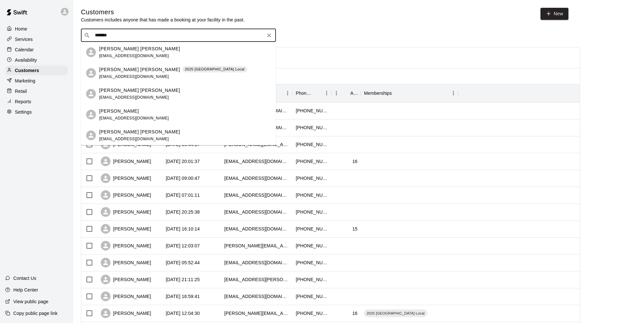
click at [125, 54] on span "[EMAIL_ADDRESS][DOMAIN_NAME]" at bounding box center [134, 56] width 70 height 5
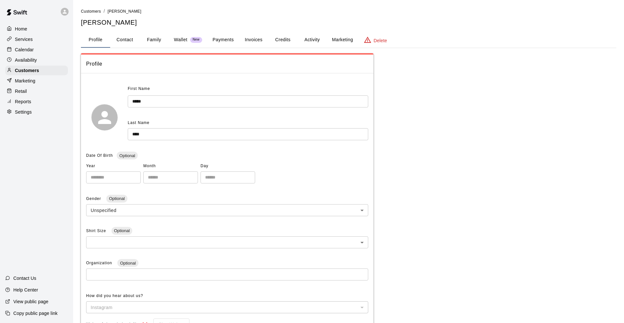
click at [135, 42] on button "Contact" at bounding box center [124, 40] width 29 height 16
select select "**"
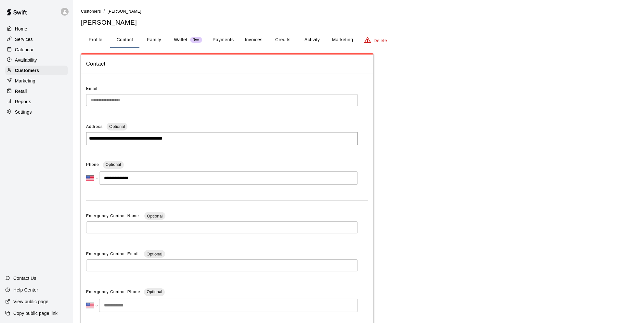
click at [156, 45] on button "Family" at bounding box center [153, 40] width 29 height 16
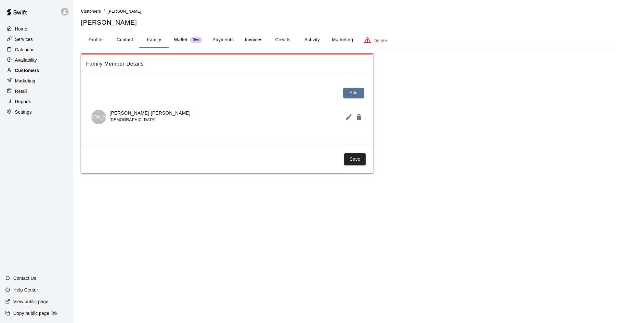
click at [45, 71] on div "Customers" at bounding box center [36, 71] width 63 height 10
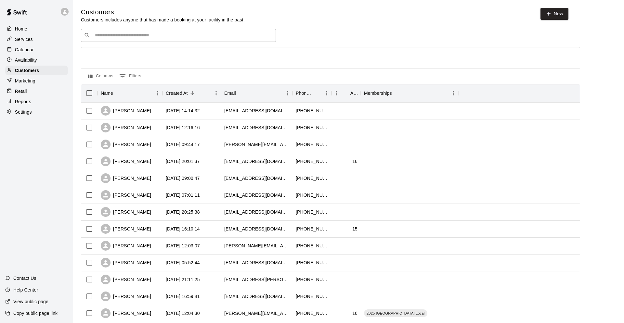
click at [157, 33] on input "Search customers by name or email" at bounding box center [183, 35] width 180 height 6
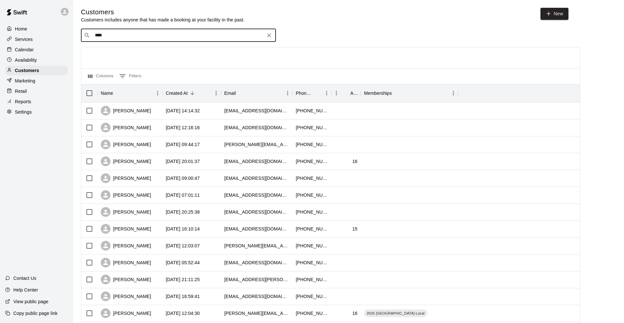
type input "*****"
click at [115, 54] on span "[EMAIL_ADDRESS][DOMAIN_NAME]" at bounding box center [134, 56] width 70 height 5
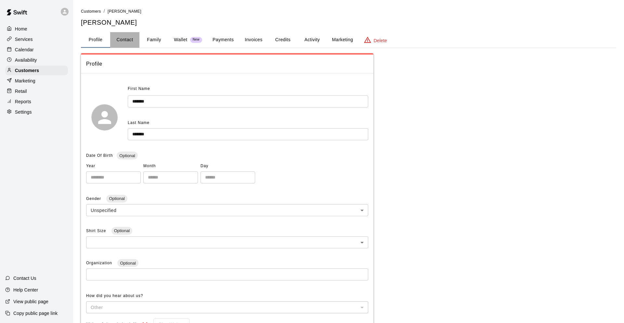
click at [137, 35] on button "Contact" at bounding box center [124, 40] width 29 height 16
select select "**"
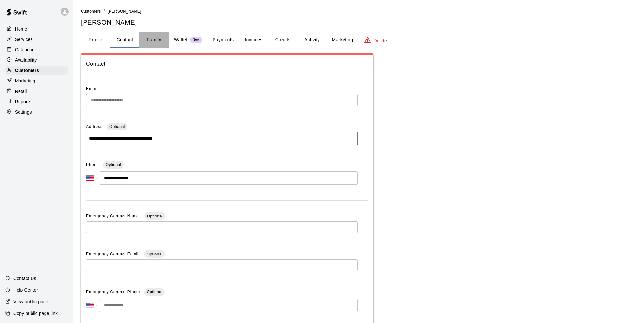
click at [150, 37] on button "Family" at bounding box center [153, 40] width 29 height 16
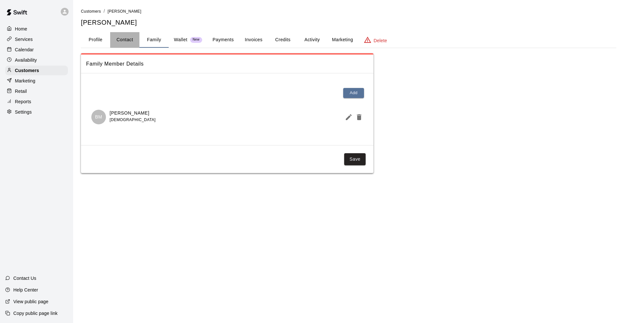
click at [119, 40] on button "Contact" at bounding box center [124, 40] width 29 height 16
select select "**"
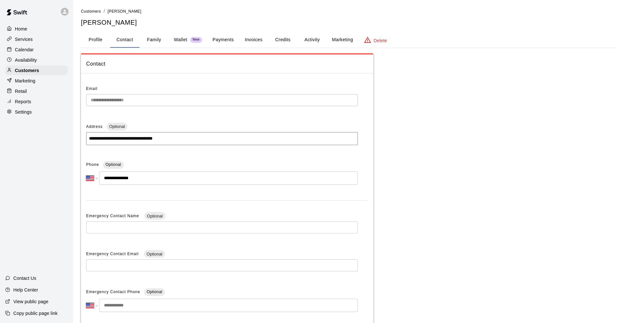
click at [102, 40] on button "Profile" at bounding box center [95, 40] width 29 height 16
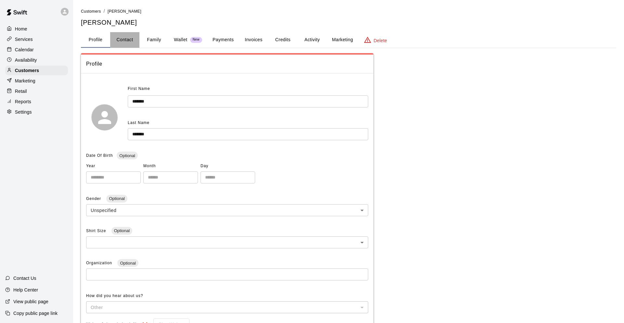
click at [127, 40] on button "Contact" at bounding box center [124, 40] width 29 height 16
select select "**"
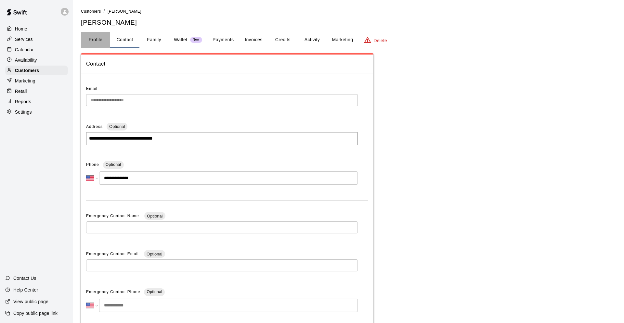
click at [90, 40] on button "Profile" at bounding box center [95, 40] width 29 height 16
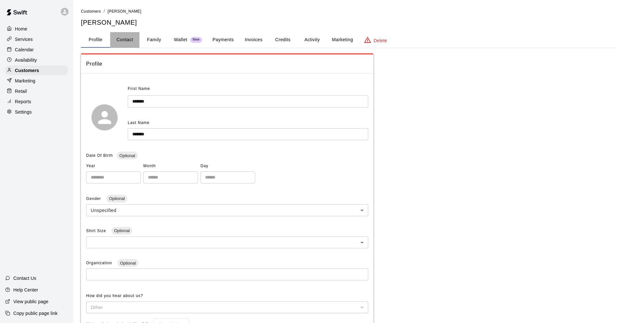
click at [123, 44] on button "Contact" at bounding box center [124, 40] width 29 height 16
select select "**"
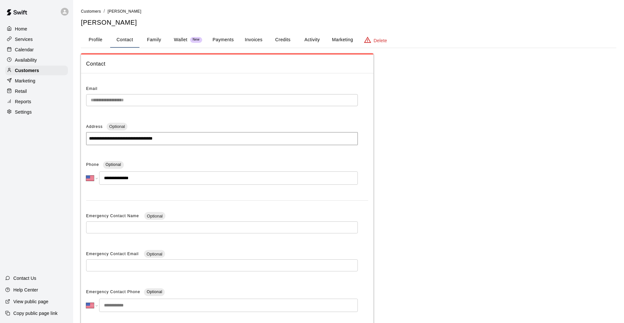
click at [151, 43] on button "Family" at bounding box center [153, 40] width 29 height 16
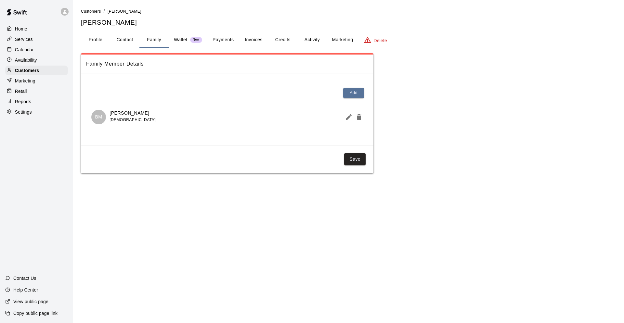
click at [127, 41] on button "Contact" at bounding box center [124, 40] width 29 height 16
select select "**"
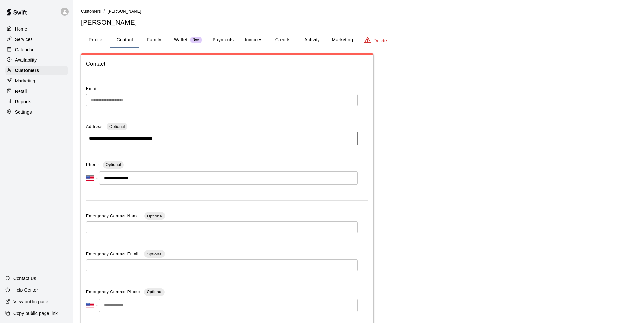
click at [151, 42] on button "Family" at bounding box center [153, 40] width 29 height 16
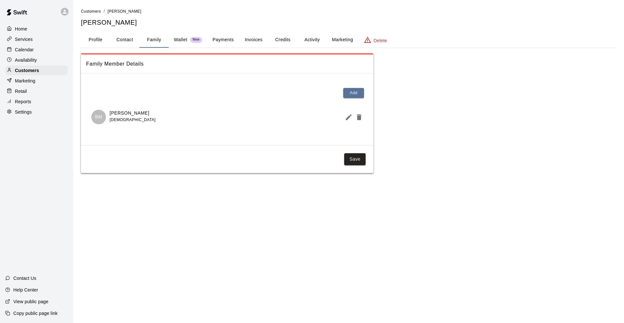
click at [127, 113] on p "[PERSON_NAME]" at bounding box center [133, 113] width 46 height 7
click at [99, 117] on p "BM" at bounding box center [98, 117] width 7 height 7
click at [48, 69] on div "Customers" at bounding box center [36, 71] width 63 height 10
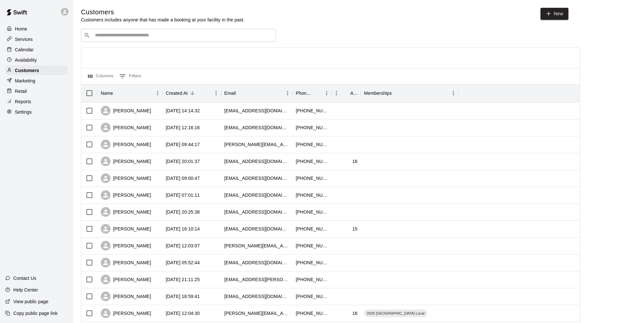
click at [139, 31] on div "​ ​" at bounding box center [178, 35] width 195 height 13
type input "*"
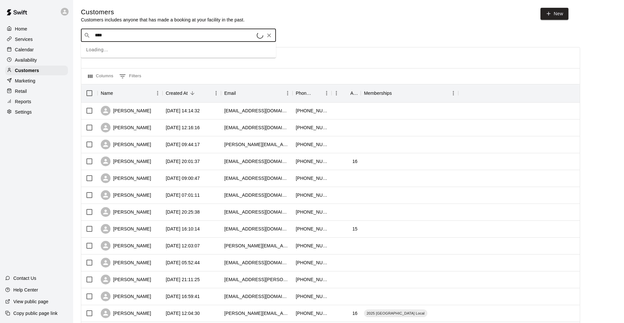
type input "*****"
click at [147, 49] on div "[PERSON_NAME] [EMAIL_ADDRESS][DOMAIN_NAME]" at bounding box center [185, 52] width 172 height 14
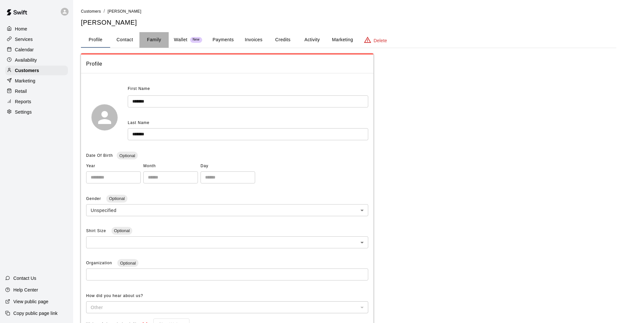
click at [161, 38] on button "Family" at bounding box center [153, 40] width 29 height 16
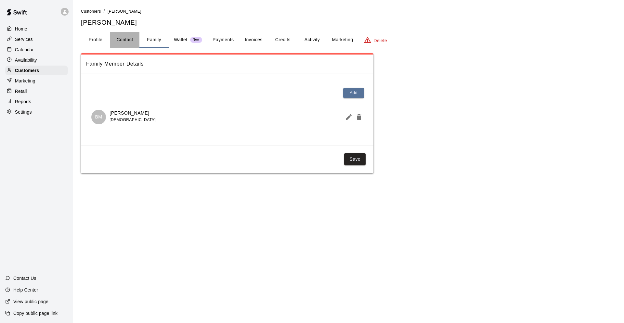
click at [126, 42] on button "Contact" at bounding box center [124, 40] width 29 height 16
select select "**"
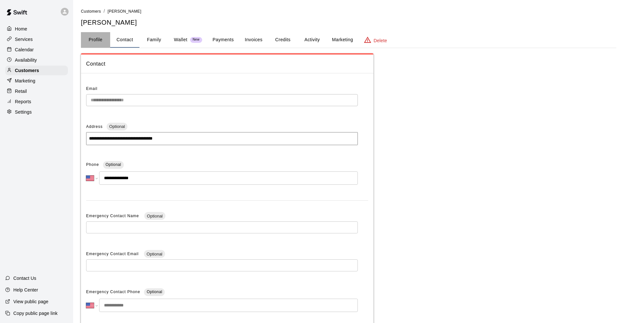
click at [106, 40] on button "Profile" at bounding box center [95, 40] width 29 height 16
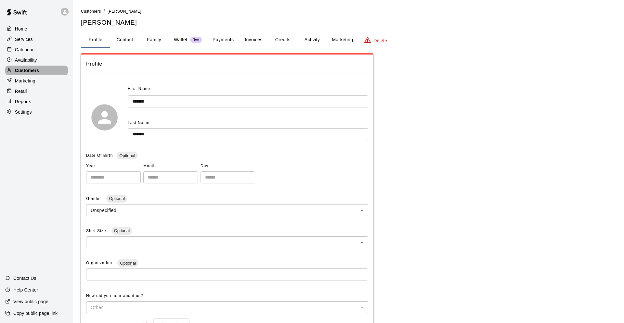
click at [38, 71] on p "Customers" at bounding box center [27, 70] width 24 height 6
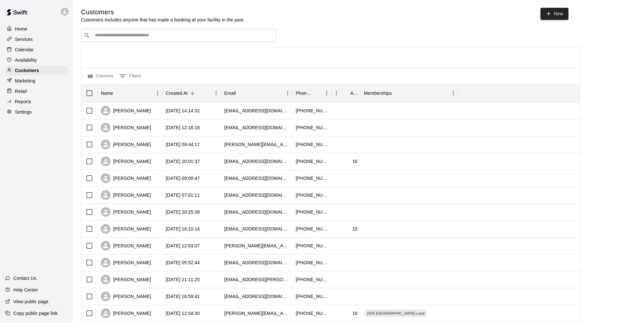
click at [94, 38] on input "Search customers by name or email" at bounding box center [183, 35] width 180 height 6
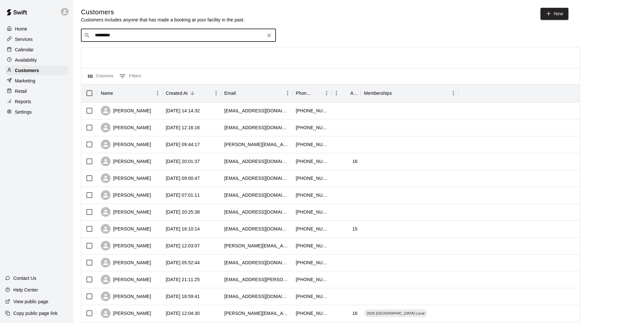
type input "**********"
click at [122, 51] on p "[PERSON_NAME]" at bounding box center [119, 48] width 40 height 7
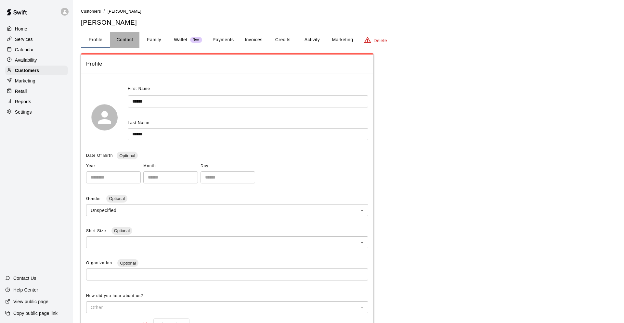
click at [123, 45] on button "Contact" at bounding box center [124, 40] width 29 height 16
select select "**"
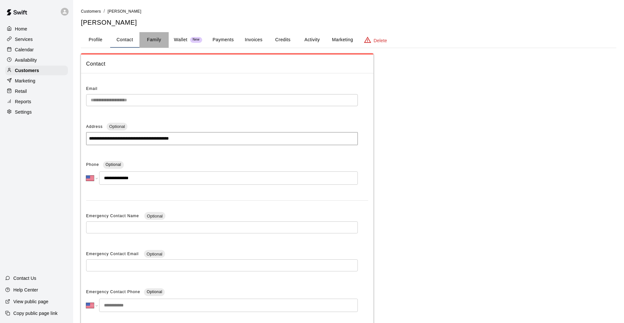
click at [142, 45] on button "Family" at bounding box center [153, 40] width 29 height 16
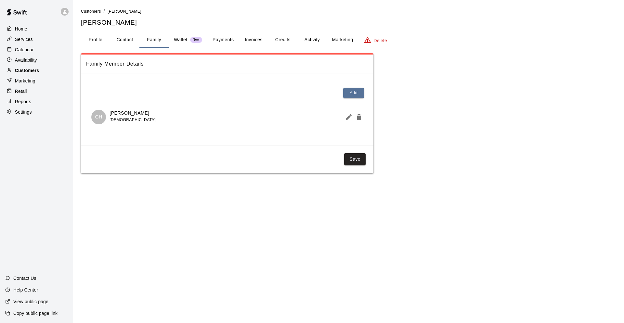
click at [41, 73] on div "Customers" at bounding box center [36, 71] width 63 height 10
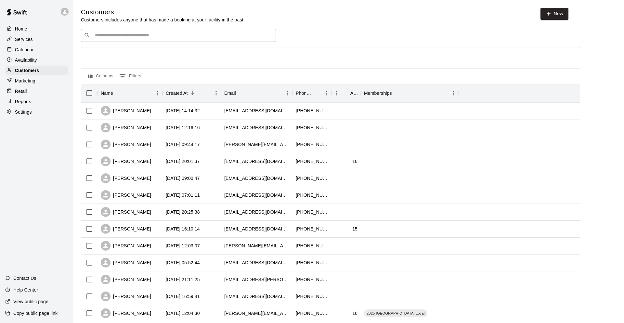
click at [139, 30] on div "​ ​" at bounding box center [178, 35] width 195 height 13
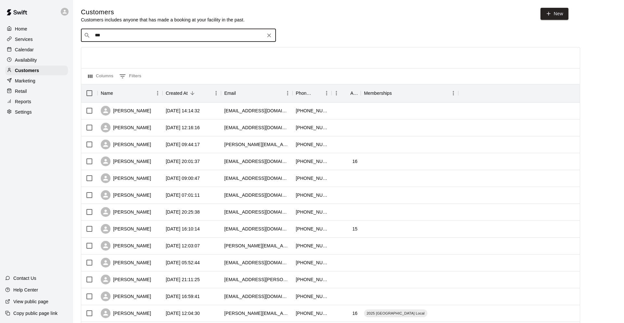
type input "****"
click at [110, 57] on span "[EMAIL_ADDRESS][PERSON_NAME][DOMAIN_NAME]" at bounding box center [150, 56] width 103 height 5
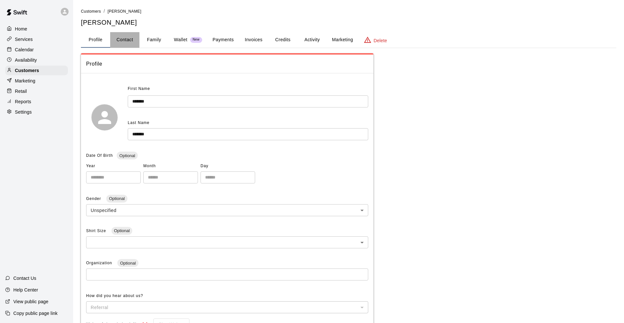
click at [136, 41] on button "Contact" at bounding box center [124, 40] width 29 height 16
select select "**"
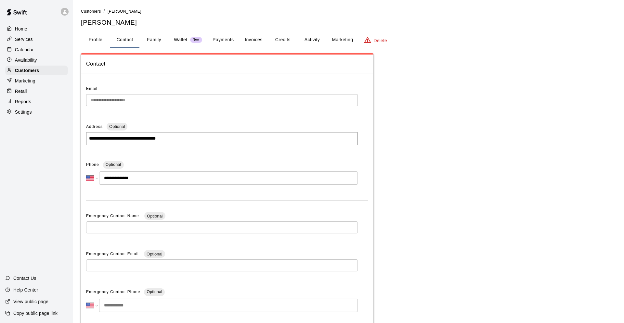
click at [96, 41] on button "Profile" at bounding box center [95, 40] width 29 height 16
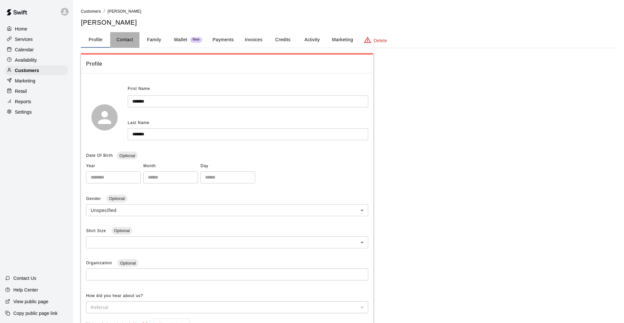
click at [119, 34] on button "Contact" at bounding box center [124, 40] width 29 height 16
select select "**"
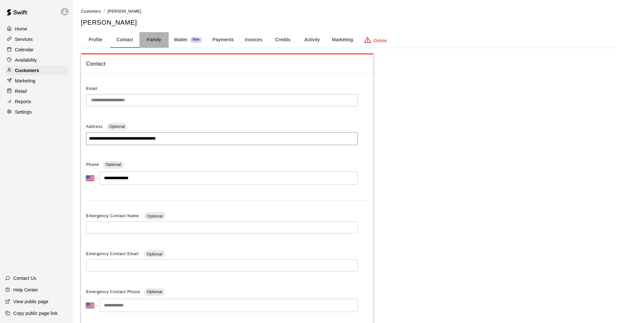
click at [150, 35] on button "Family" at bounding box center [153, 40] width 29 height 16
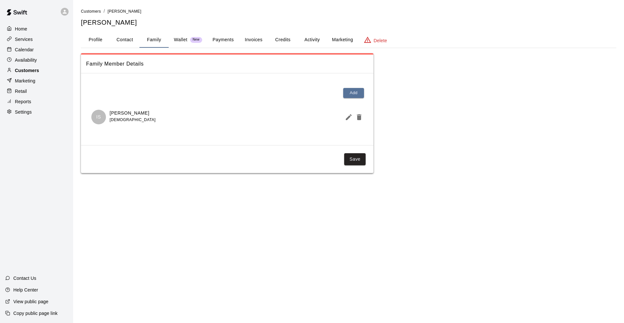
click at [50, 71] on div "Customers" at bounding box center [36, 71] width 63 height 10
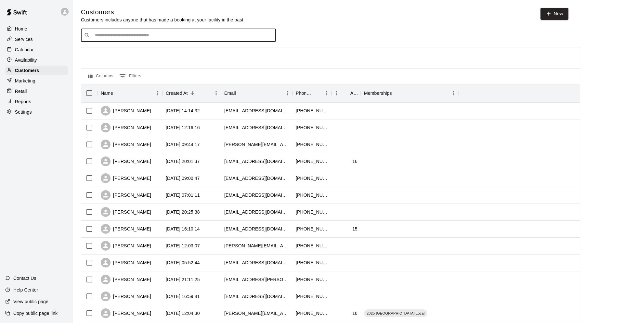
click at [135, 35] on input "Search customers by name or email" at bounding box center [183, 35] width 180 height 6
type input "*****"
click at [135, 50] on div "[PERSON_NAME]" at bounding box center [134, 48] width 70 height 7
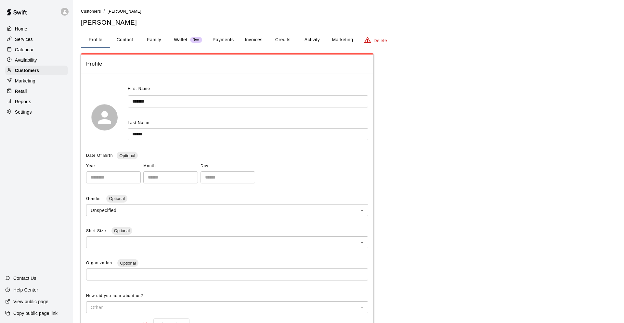
click at [123, 43] on button "Contact" at bounding box center [124, 40] width 29 height 16
select select "**"
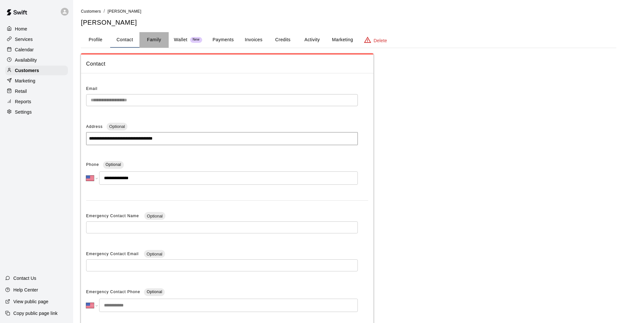
click at [150, 42] on button "Family" at bounding box center [153, 40] width 29 height 16
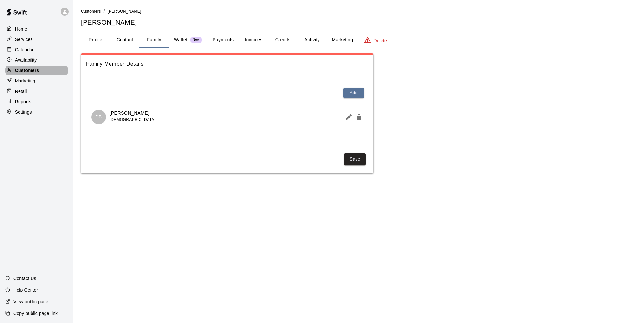
click at [44, 68] on div "Customers" at bounding box center [36, 71] width 63 height 10
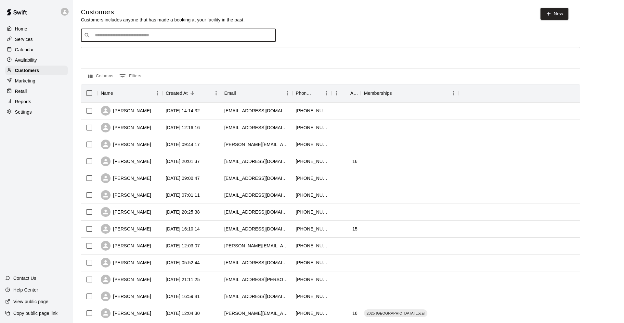
click at [123, 38] on input "Search customers by name or email" at bounding box center [183, 35] width 180 height 6
type input "*****"
click at [120, 52] on p "[PERSON_NAME]" at bounding box center [119, 48] width 40 height 7
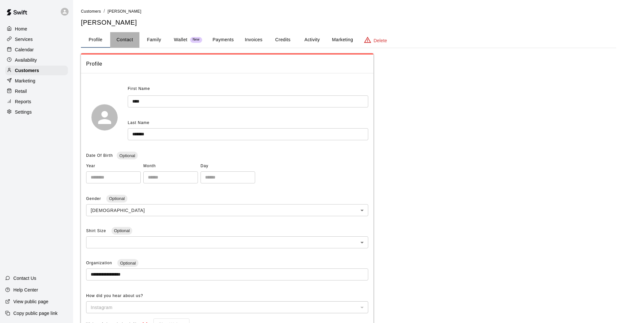
click at [122, 40] on button "Contact" at bounding box center [124, 40] width 29 height 16
select select "**"
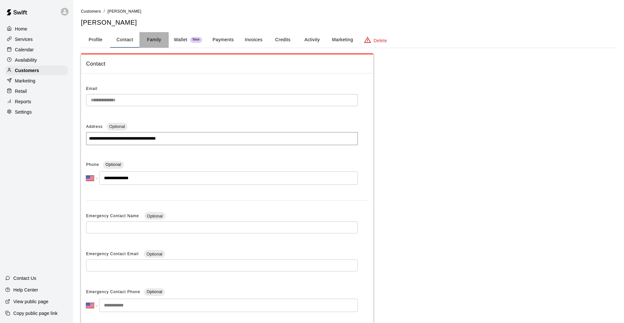
click at [152, 39] on button "Family" at bounding box center [153, 40] width 29 height 16
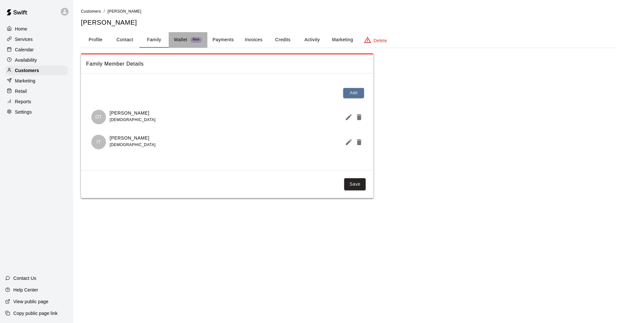
click at [183, 38] on p "Wallet" at bounding box center [181, 39] width 14 height 7
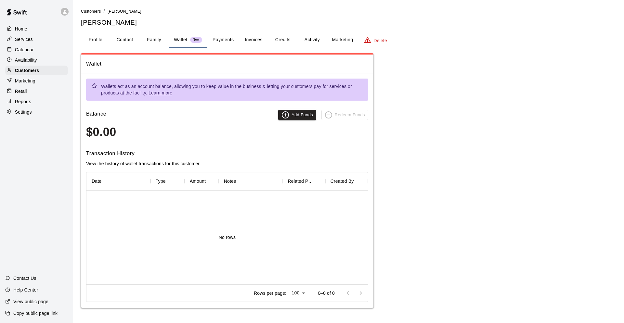
click at [157, 38] on button "Family" at bounding box center [153, 40] width 29 height 16
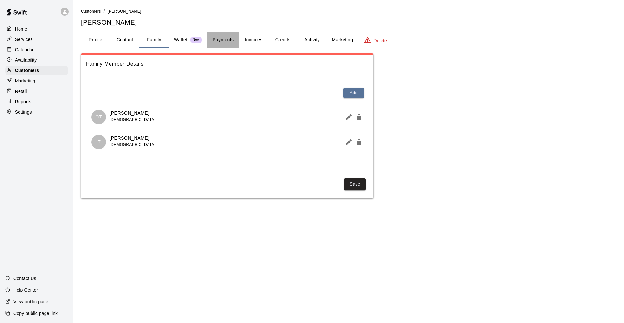
click at [222, 40] on button "Payments" at bounding box center [223, 40] width 32 height 16
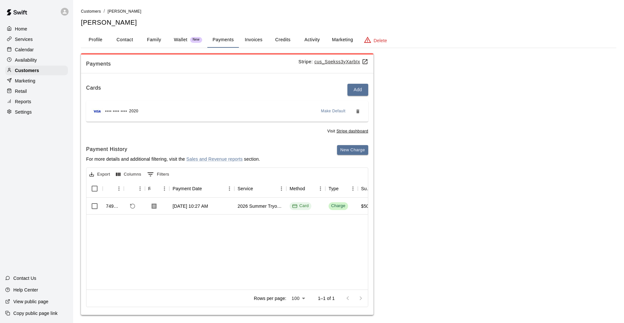
click at [155, 37] on button "Family" at bounding box center [153, 40] width 29 height 16
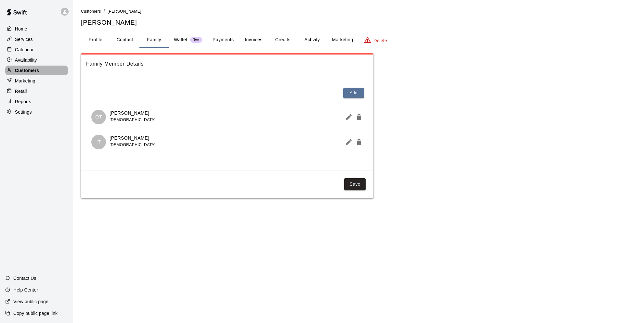
click at [47, 73] on div "Customers" at bounding box center [36, 71] width 63 height 10
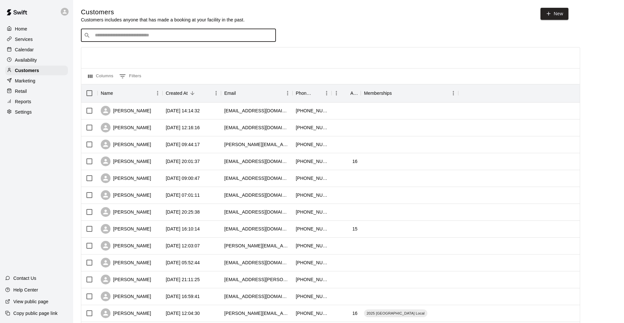
click at [108, 32] on input "Search customers by name or email" at bounding box center [183, 35] width 180 height 6
type input "**********"
click at [142, 51] on div "[PERSON_NAME]" at bounding box center [134, 48] width 70 height 7
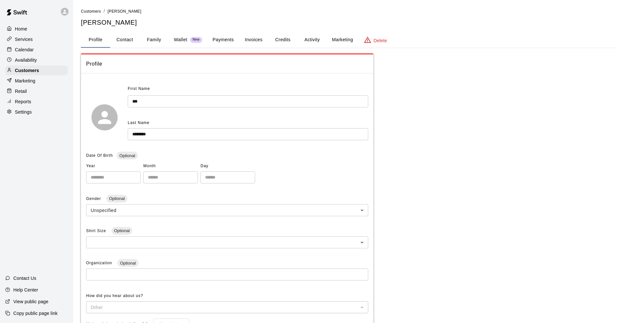
click at [133, 44] on button "Contact" at bounding box center [124, 40] width 29 height 16
select select "**"
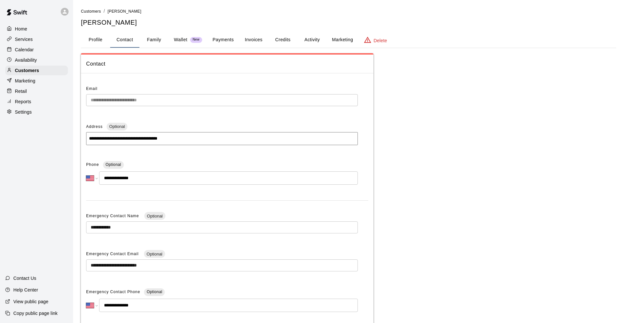
click at [153, 46] on button "Family" at bounding box center [153, 40] width 29 height 16
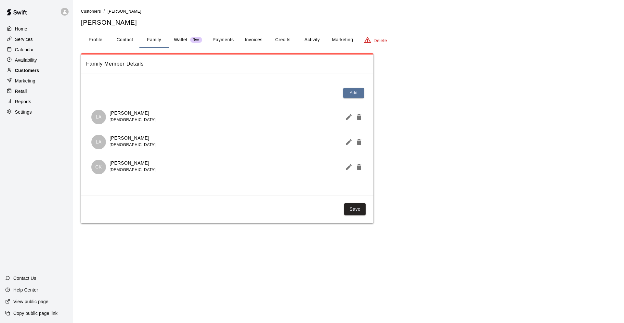
click at [51, 66] on div "Customers" at bounding box center [36, 71] width 63 height 10
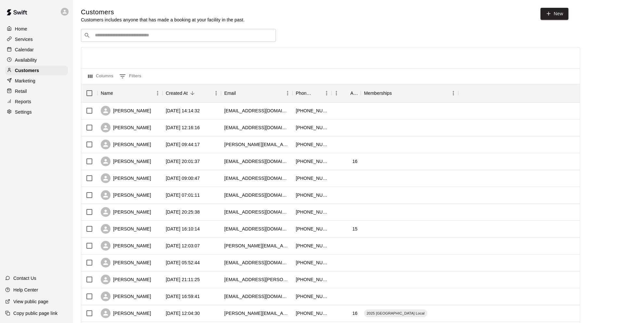
click at [116, 30] on div "​ ​" at bounding box center [178, 35] width 195 height 13
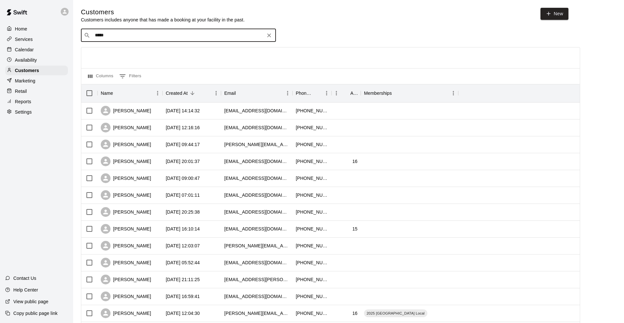
type input "******"
click at [121, 50] on p "[PERSON_NAME]" at bounding box center [119, 48] width 40 height 7
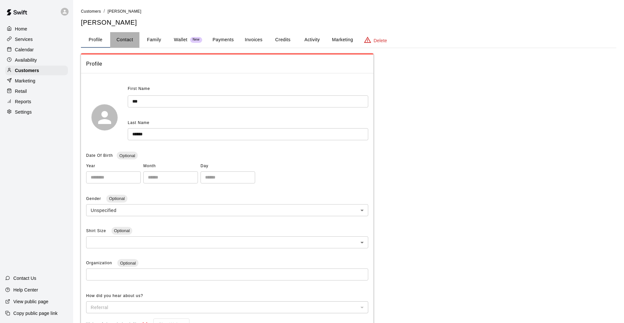
click at [126, 41] on button "Contact" at bounding box center [124, 40] width 29 height 16
select select "**"
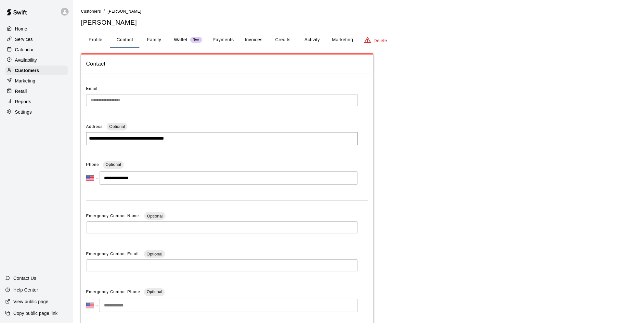
click at [153, 37] on button "Family" at bounding box center [153, 40] width 29 height 16
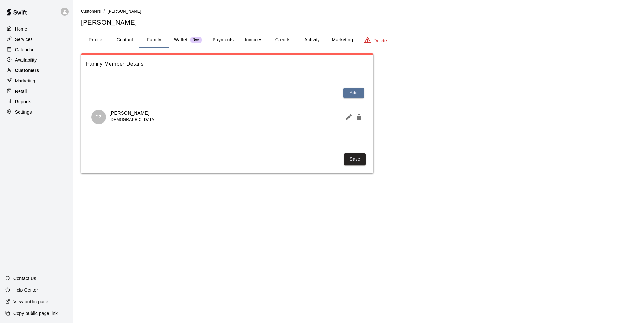
click at [58, 70] on div "Customers" at bounding box center [36, 71] width 63 height 10
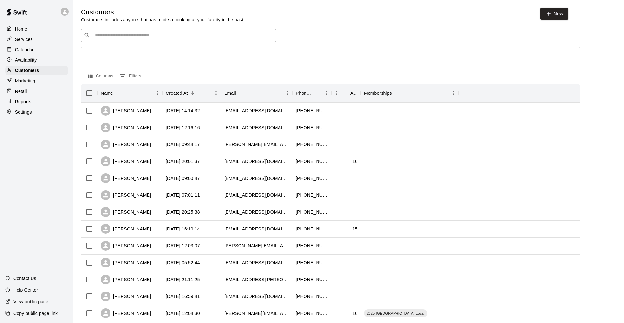
click at [126, 30] on div "​ ​" at bounding box center [178, 35] width 195 height 13
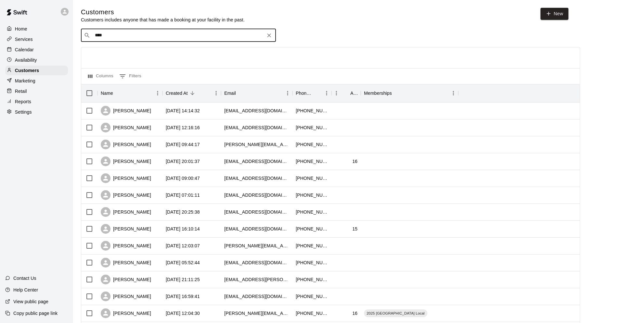
type input "*****"
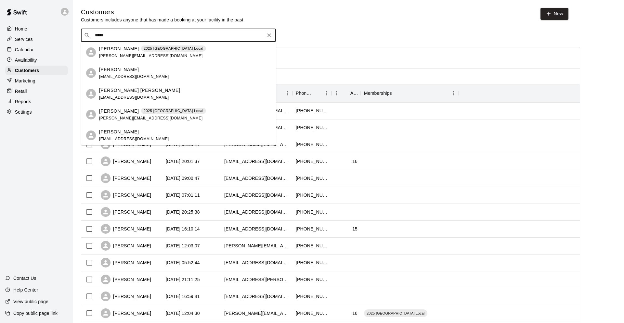
click at [140, 99] on span "[EMAIL_ADDRESS][DOMAIN_NAME]" at bounding box center [134, 97] width 70 height 5
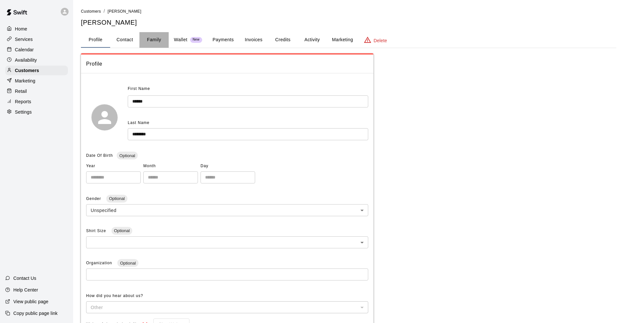
click at [159, 36] on button "Family" at bounding box center [153, 40] width 29 height 16
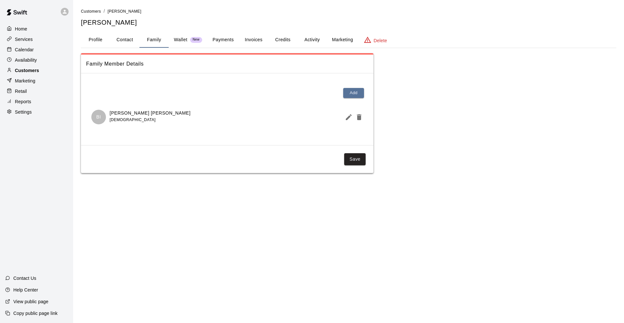
click at [35, 72] on p "Customers" at bounding box center [27, 70] width 24 height 6
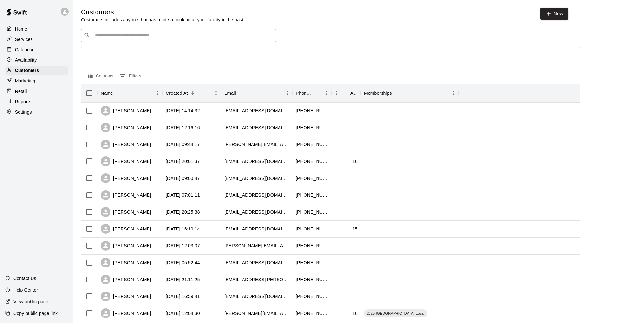
click at [118, 30] on div "​ ​" at bounding box center [178, 35] width 195 height 13
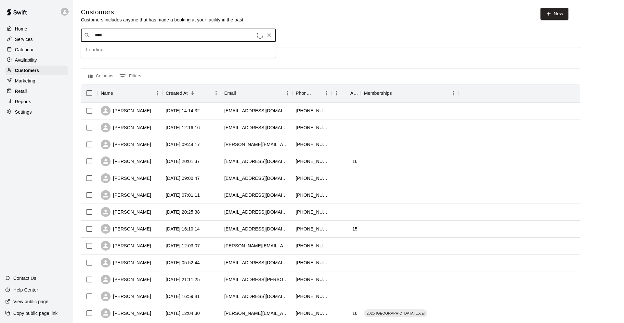
type input "*****"
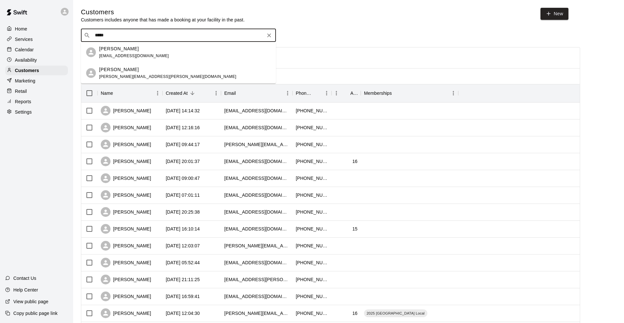
click at [131, 71] on p "[PERSON_NAME]" at bounding box center [119, 69] width 40 height 7
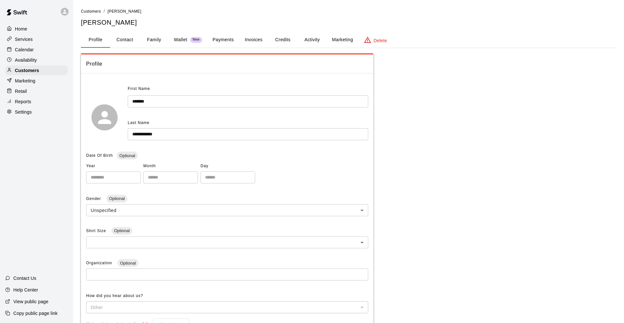
click at [146, 44] on button "Family" at bounding box center [153, 40] width 29 height 16
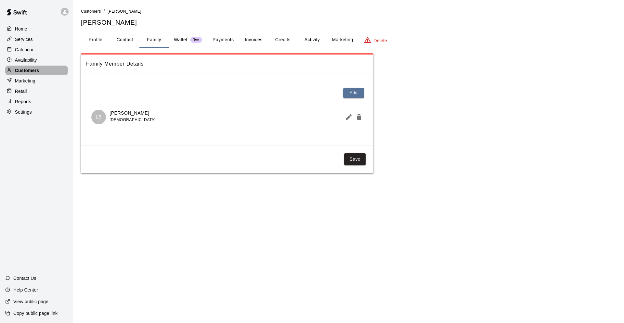
click at [34, 71] on p "Customers" at bounding box center [27, 70] width 24 height 6
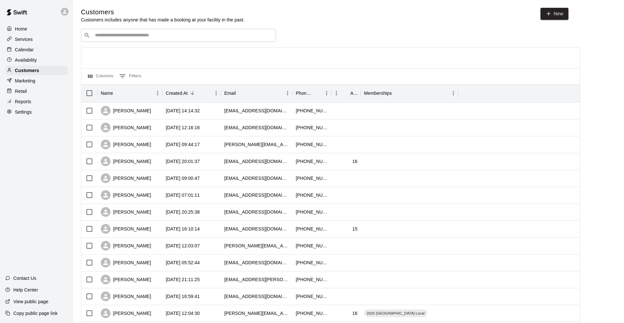
click at [152, 35] on input "Search customers by name or email" at bounding box center [183, 35] width 180 height 6
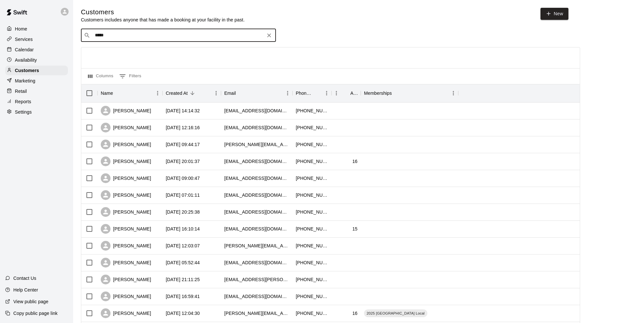
type input "******"
click at [140, 56] on span "[EMAIL_ADDRESS][DOMAIN_NAME]" at bounding box center [134, 56] width 70 height 5
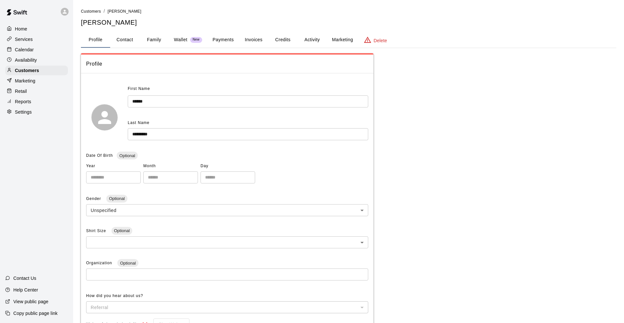
click at [162, 43] on button "Family" at bounding box center [153, 40] width 29 height 16
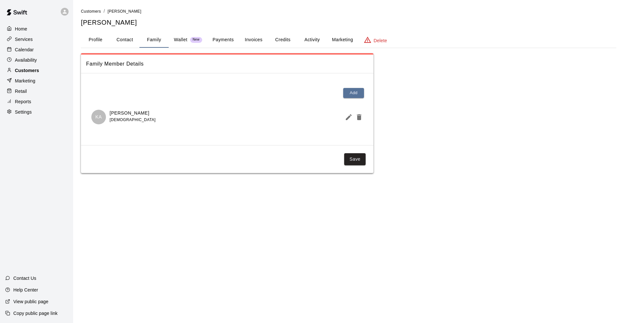
click at [46, 71] on div "Customers" at bounding box center [36, 71] width 63 height 10
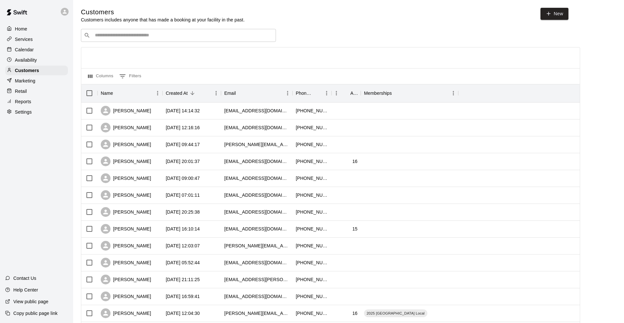
click at [185, 39] on div "​ ​" at bounding box center [178, 35] width 195 height 13
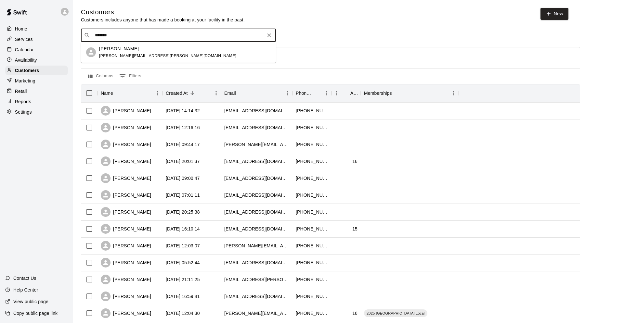
type input "********"
click at [182, 54] on div "[PERSON_NAME] Borsenberger [EMAIL_ADDRESS][PERSON_NAME][DOMAIN_NAME]" at bounding box center [185, 52] width 172 height 14
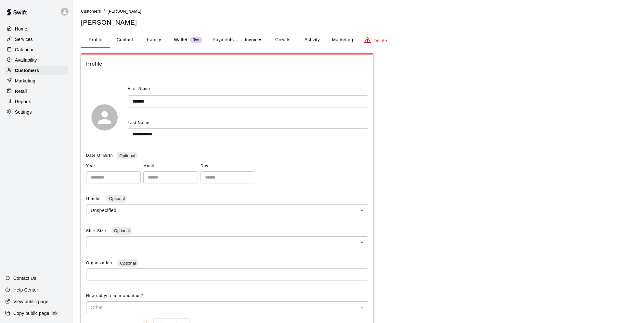
click at [156, 37] on button "Family" at bounding box center [153, 40] width 29 height 16
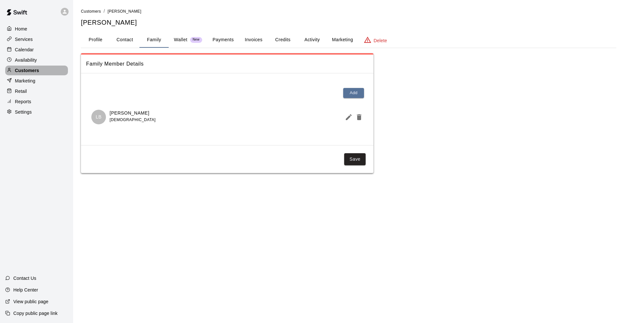
click at [31, 72] on p "Customers" at bounding box center [27, 70] width 24 height 6
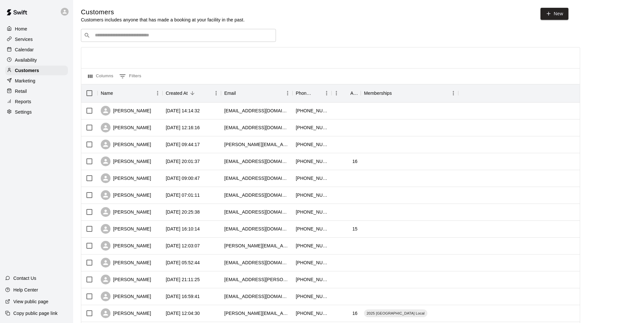
click at [136, 30] on div "​ ​" at bounding box center [178, 35] width 195 height 13
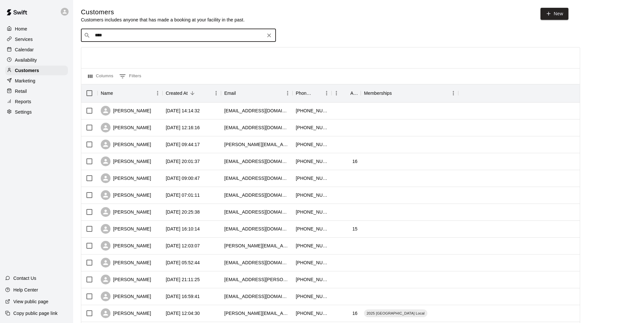
type input "*****"
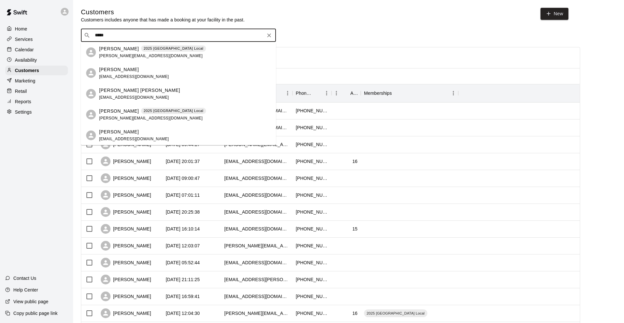
click at [147, 99] on div "[PERSON_NAME] [PERSON_NAME] [EMAIL_ADDRESS][DOMAIN_NAME]" at bounding box center [185, 94] width 172 height 14
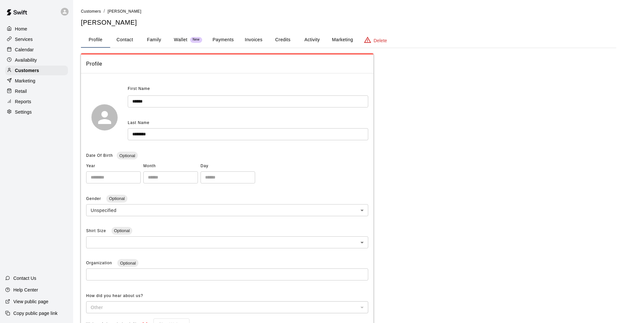
click at [151, 37] on button "Family" at bounding box center [153, 40] width 29 height 16
